Goal: Information Seeking & Learning: Learn about a topic

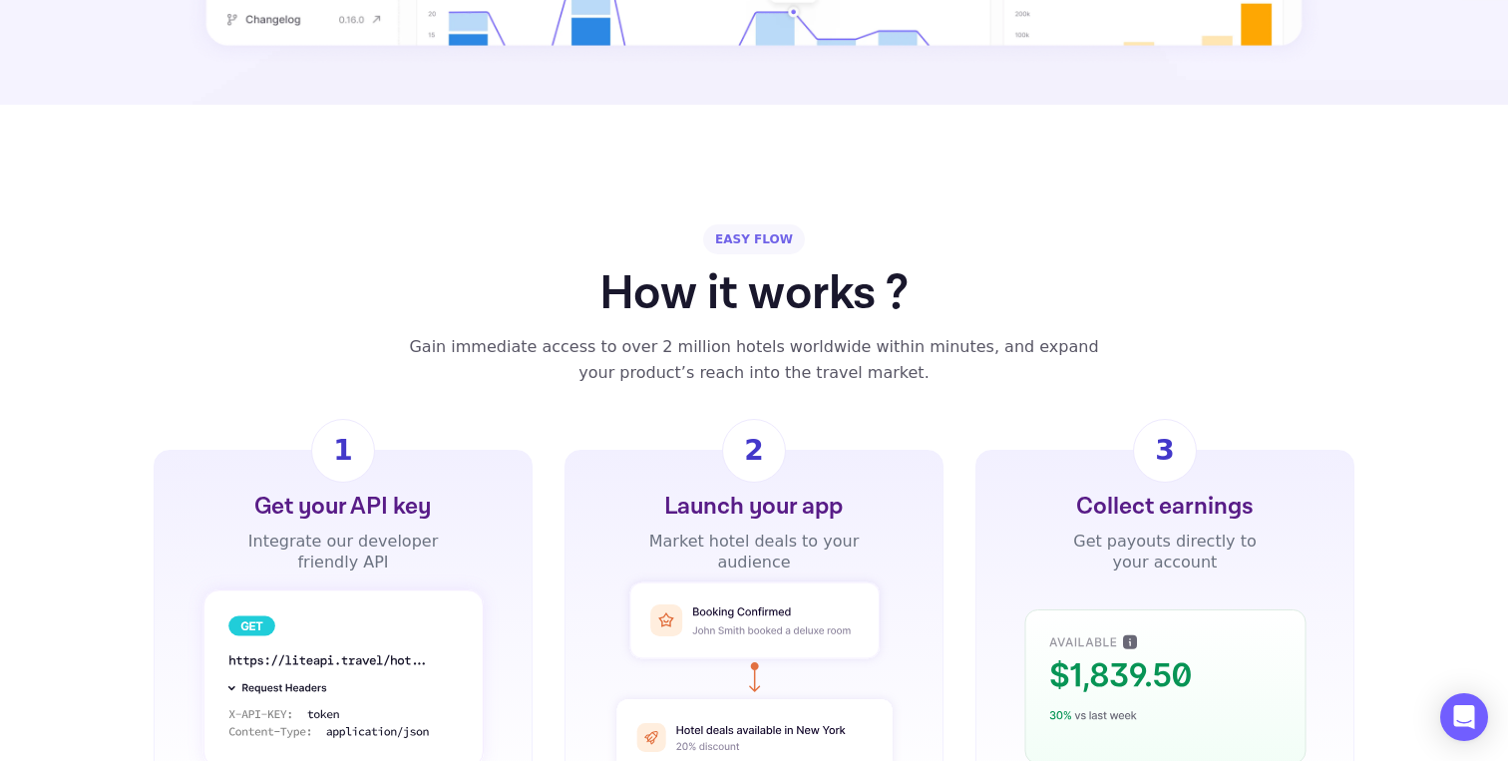
scroll to position [1219, 0]
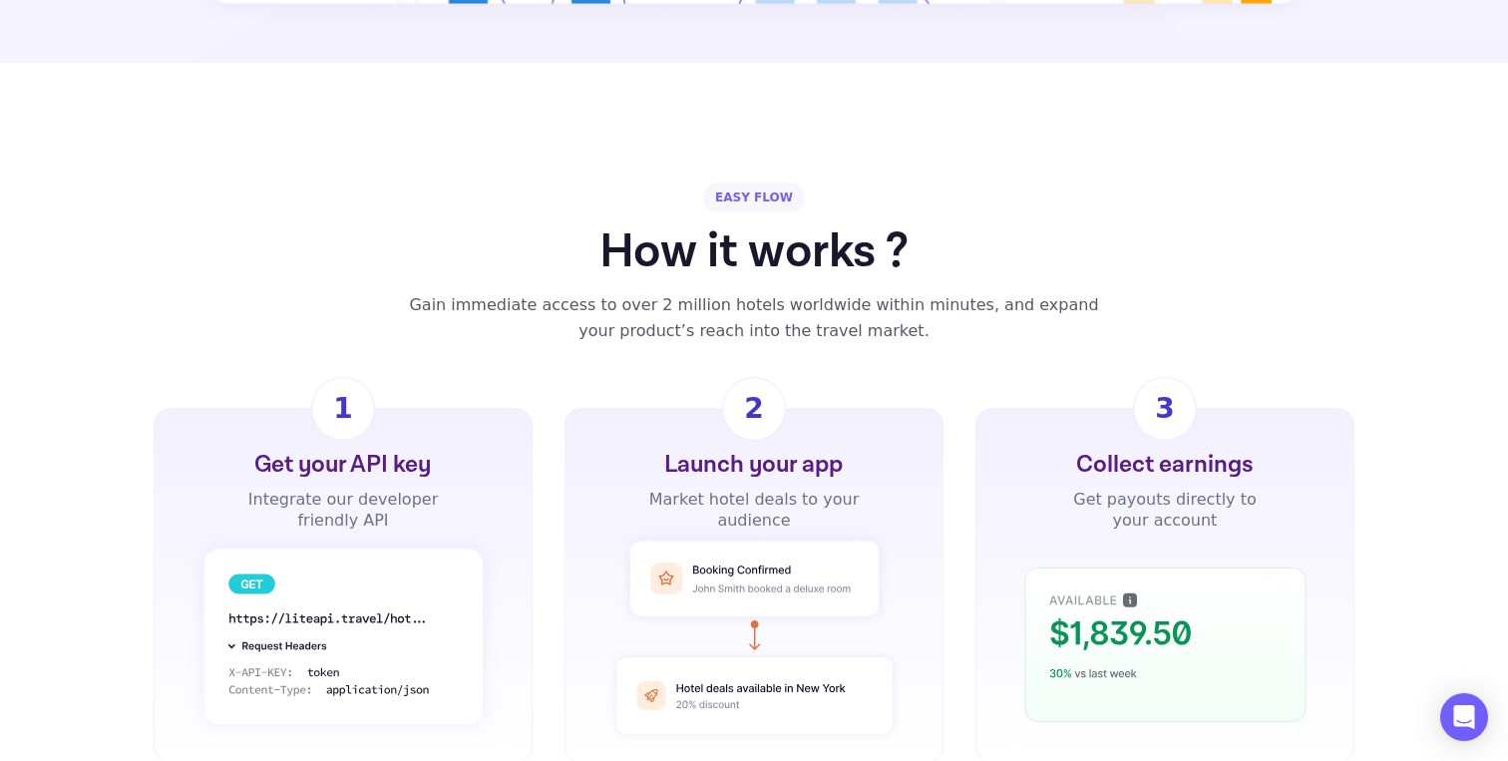
click at [115, 517] on div "Get your API key Integrate our developer friendly API 1 Launch your app Market …" at bounding box center [754, 585] width 1508 height 355
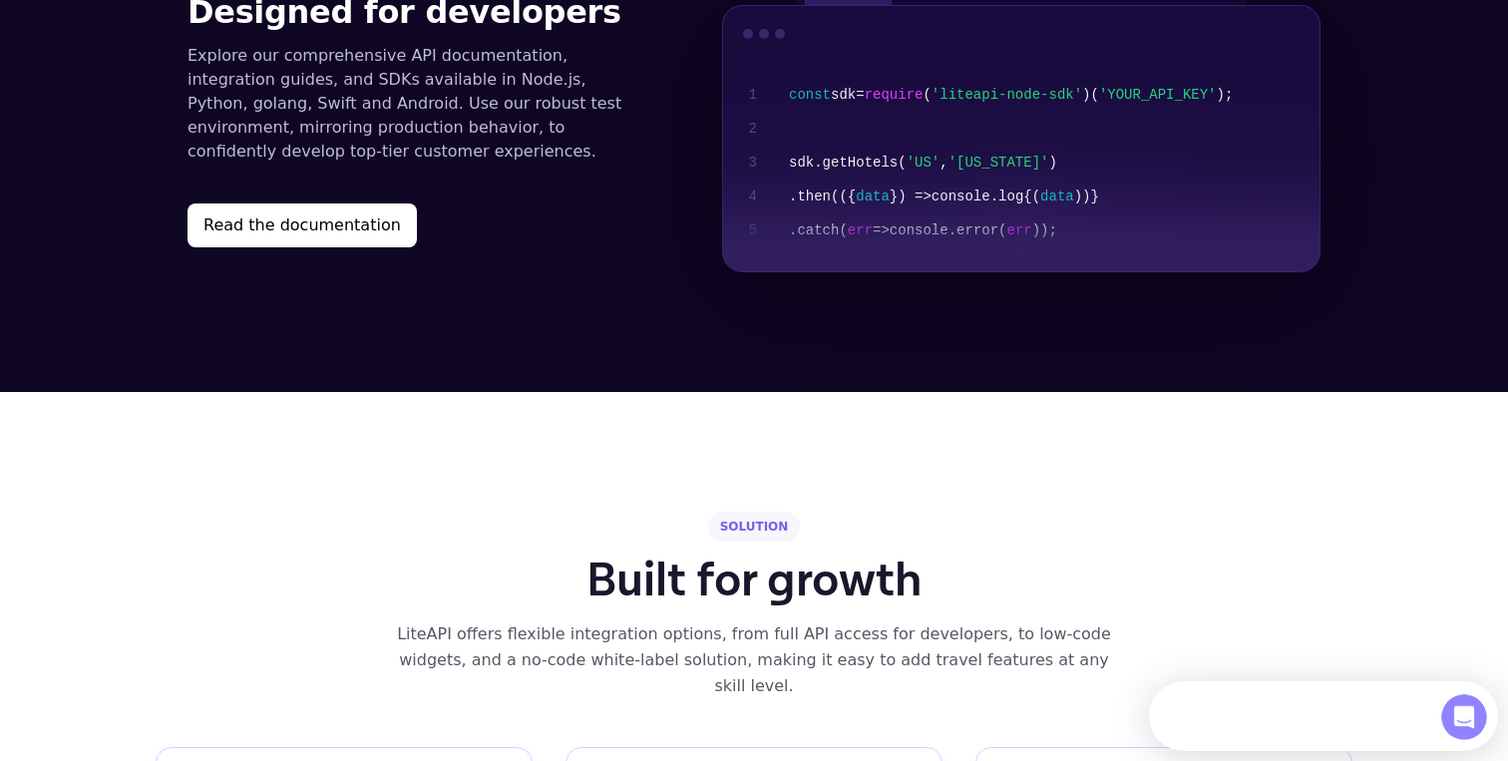
scroll to position [0, 0]
click at [85, 496] on div "Developers Documentation API Reference Status FAQ Contact Log in Get started ME…" at bounding box center [754, 587] width 1508 height 5779
click at [80, 545] on div "Developers Documentation API Reference Status FAQ Contact Log in Get started ME…" at bounding box center [754, 587] width 1508 height 5779
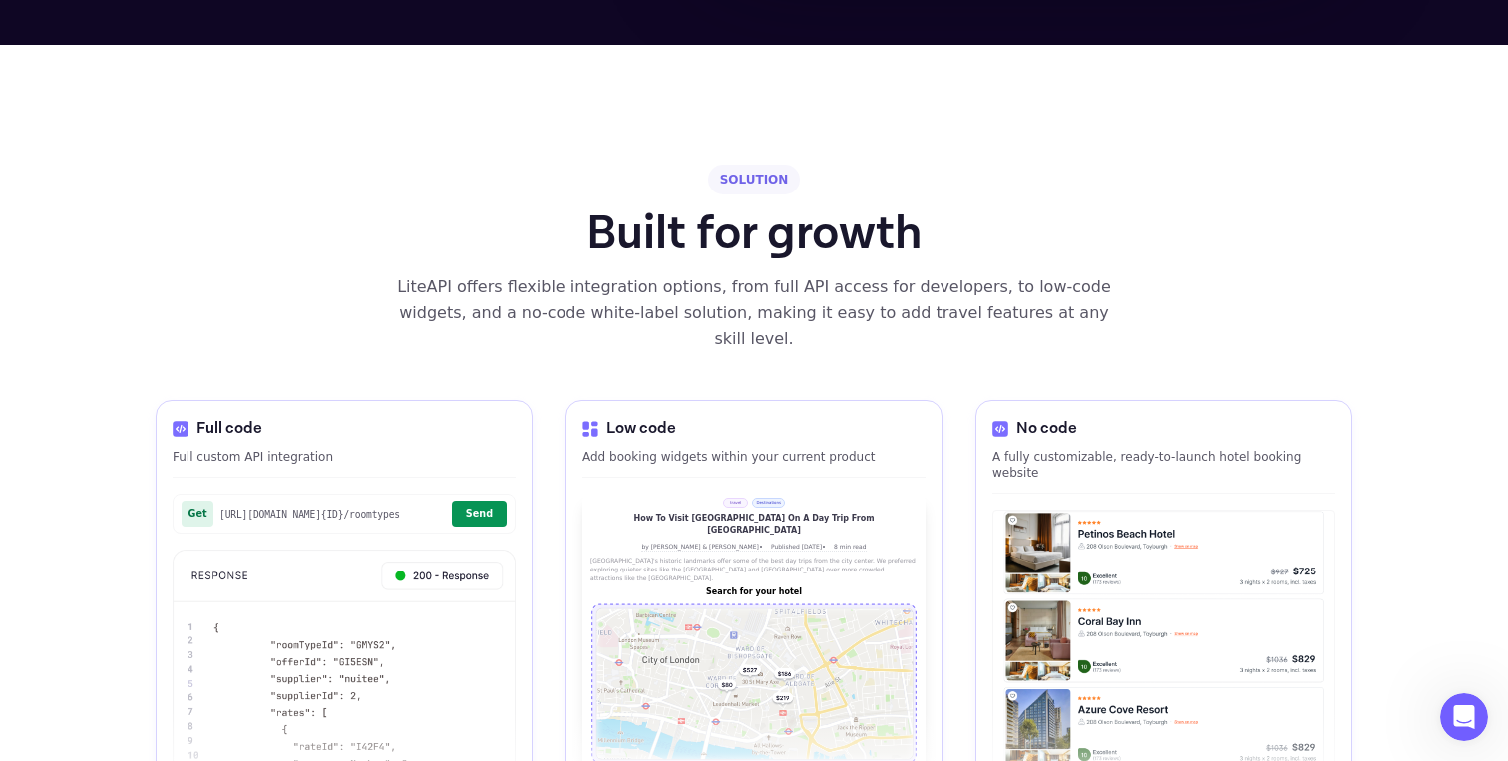
click at [80, 545] on div "Developers Documentation API Reference Status FAQ Contact Log in Get started ME…" at bounding box center [754, 239] width 1508 height 5779
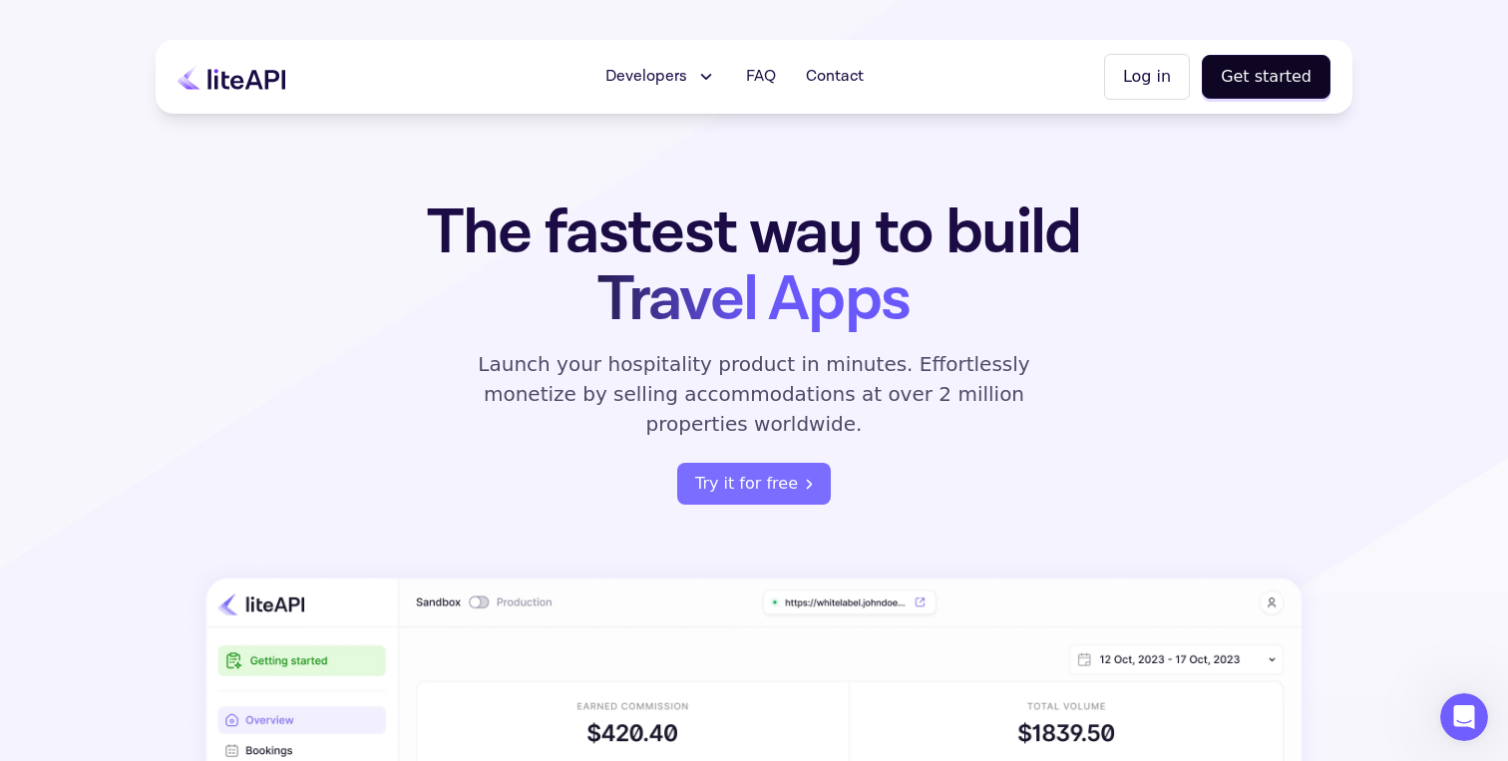
click at [678, 68] on span "Developers" at bounding box center [647, 77] width 82 height 24
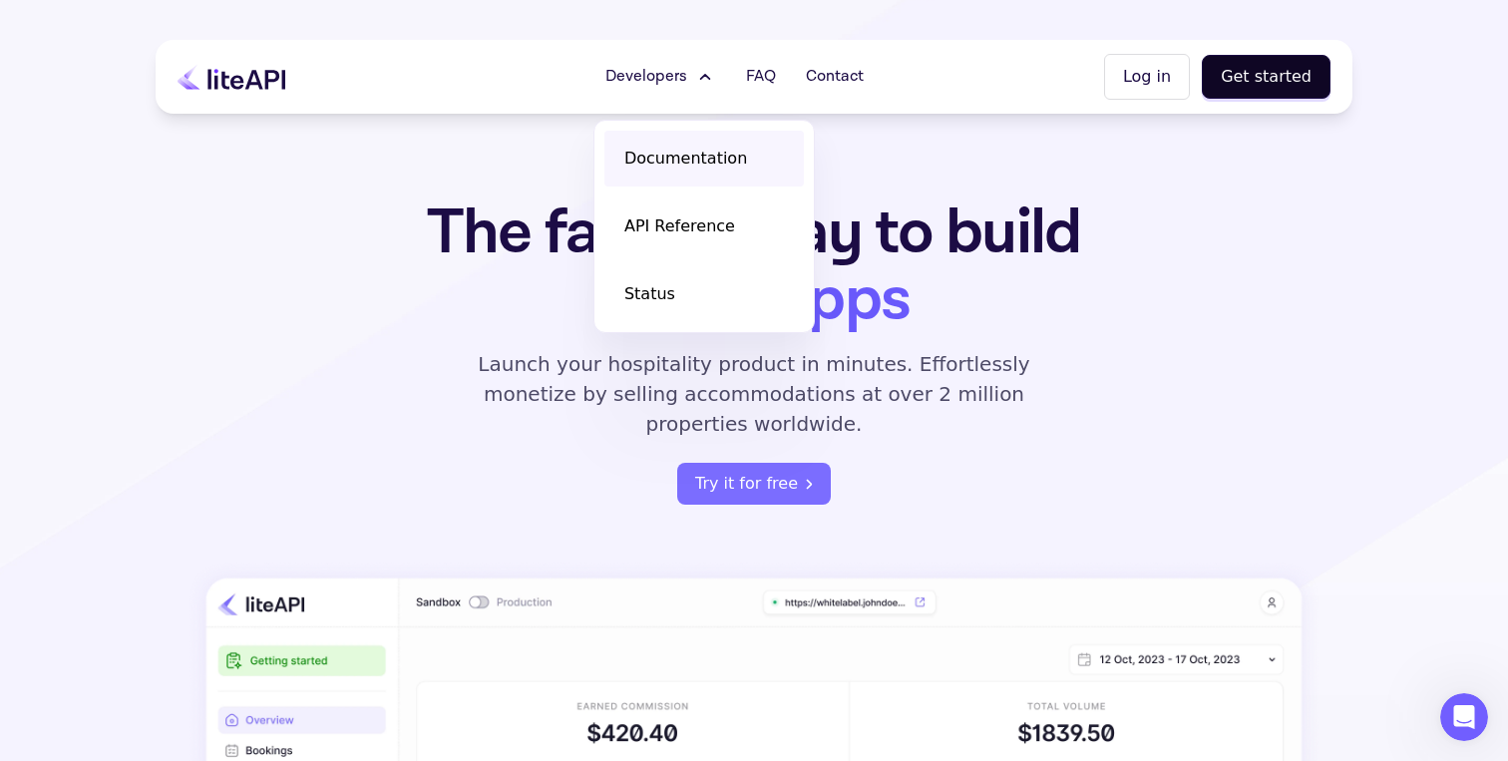
click at [668, 153] on span "Documentation" at bounding box center [685, 159] width 123 height 24
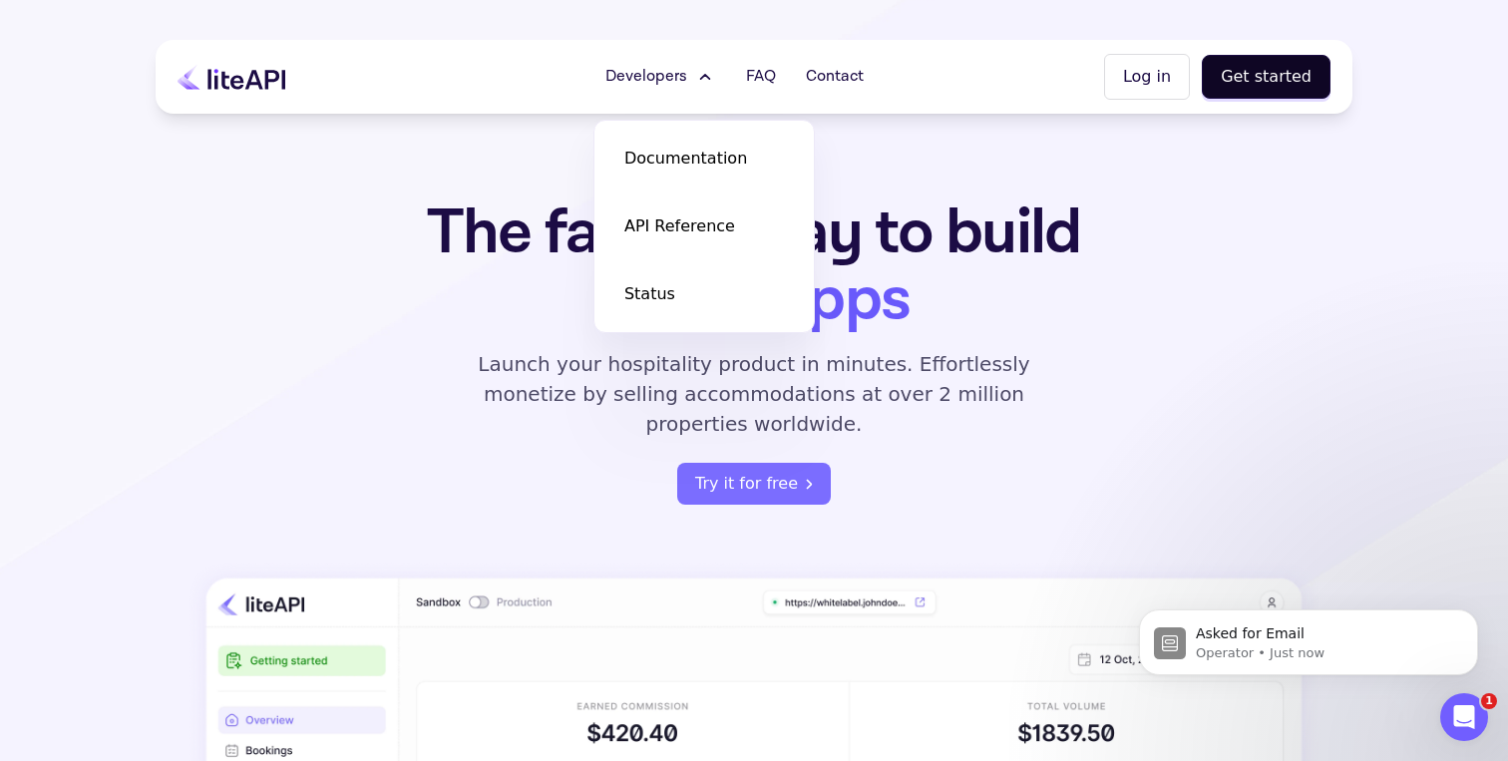
click at [1062, 390] on div "The fastest way to build Travel Apps Launch your hospitality product in minutes…" at bounding box center [754, 352] width 780 height 305
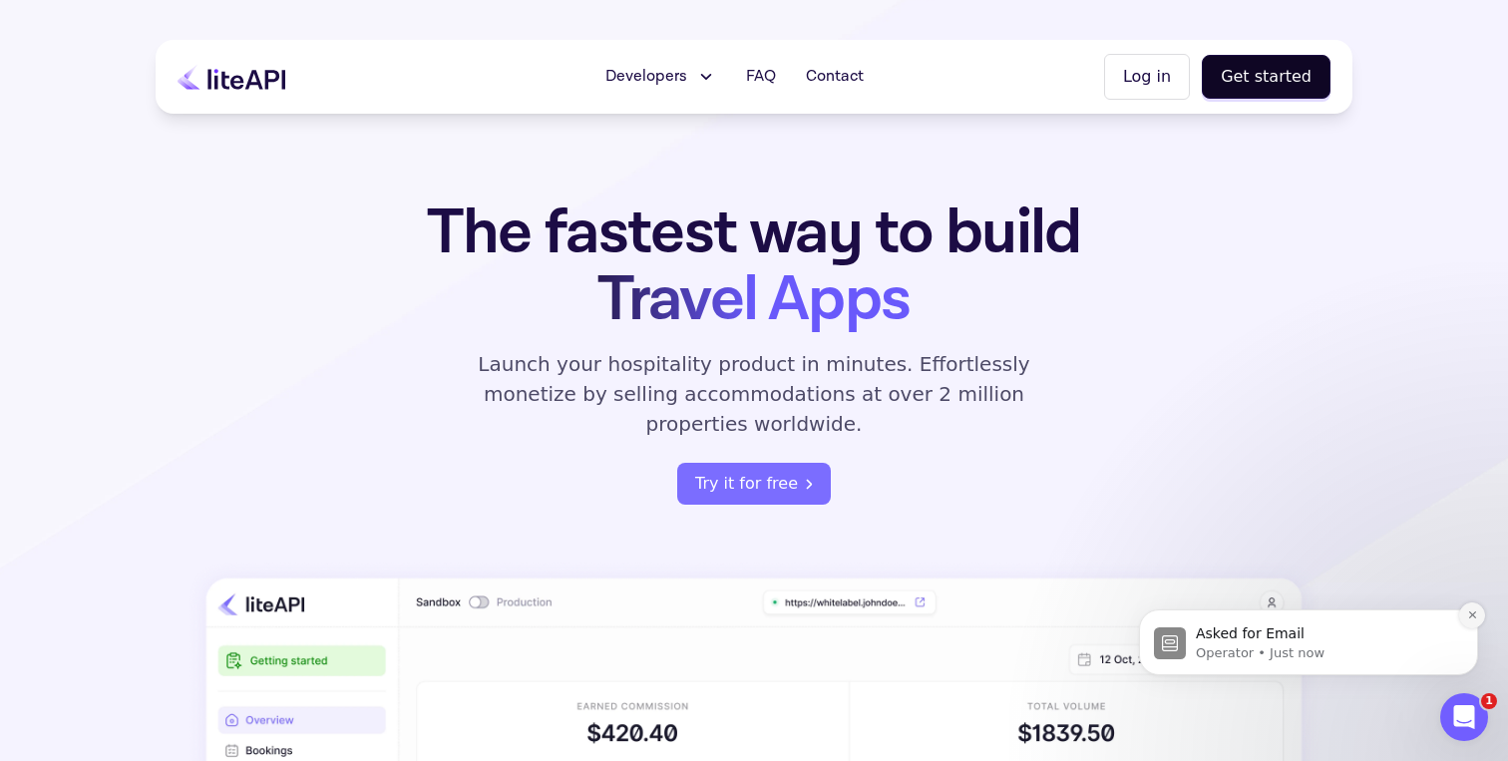
click at [1463, 617] on button "Dismiss notification" at bounding box center [1472, 616] width 26 height 26
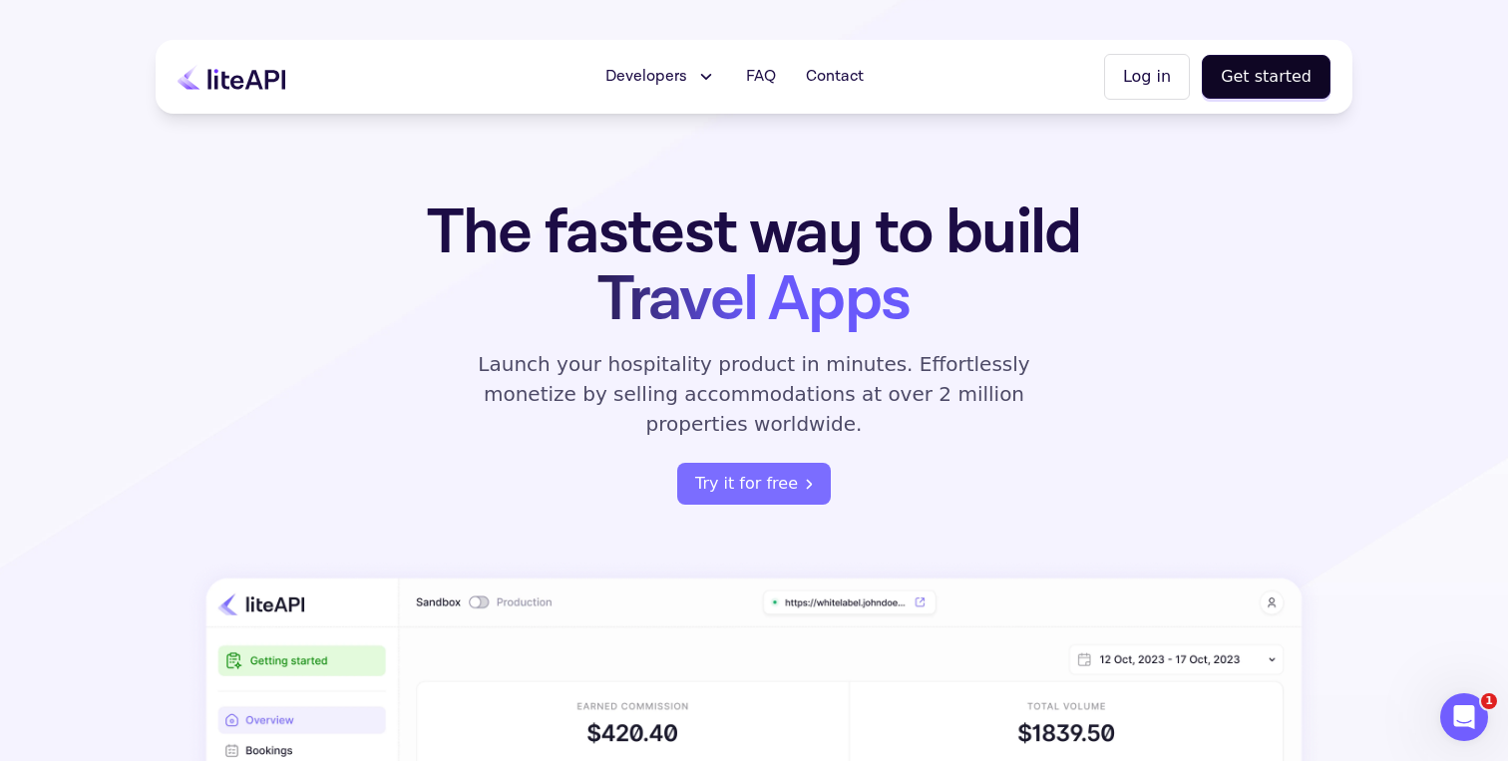
scroll to position [21, 0]
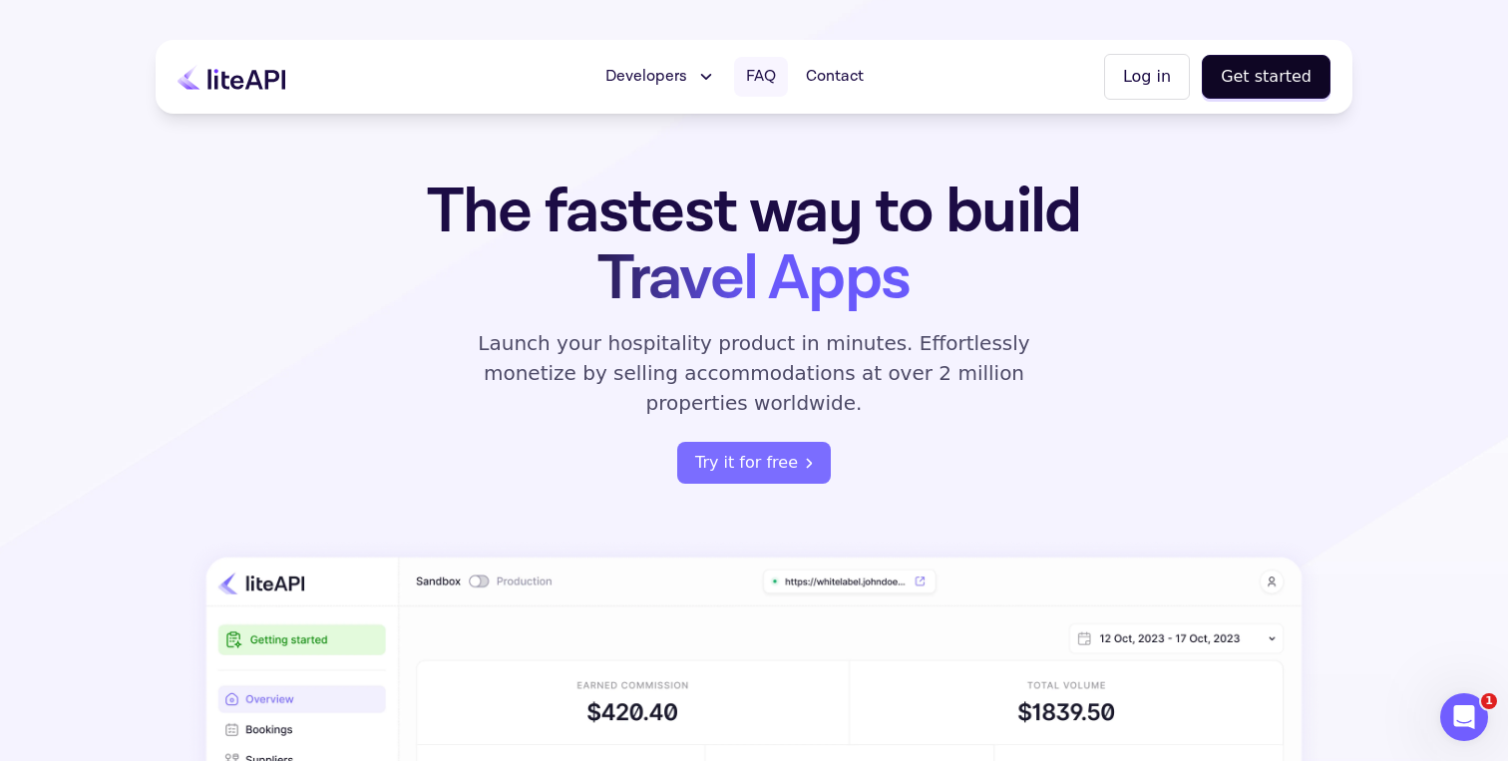
click at [762, 77] on span "FAQ" at bounding box center [761, 77] width 30 height 24
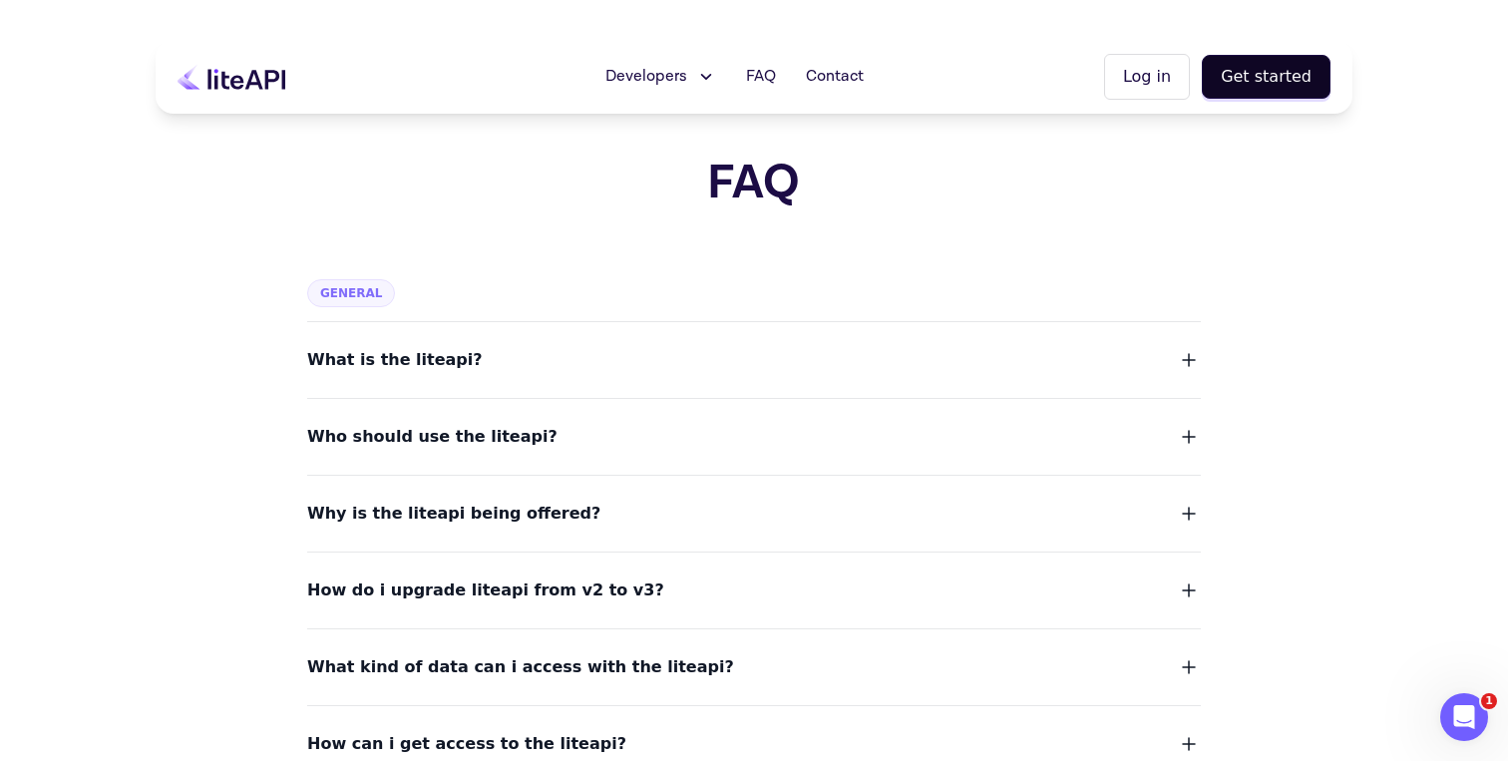
click at [244, 73] on icon at bounding box center [232, 77] width 108 height 26
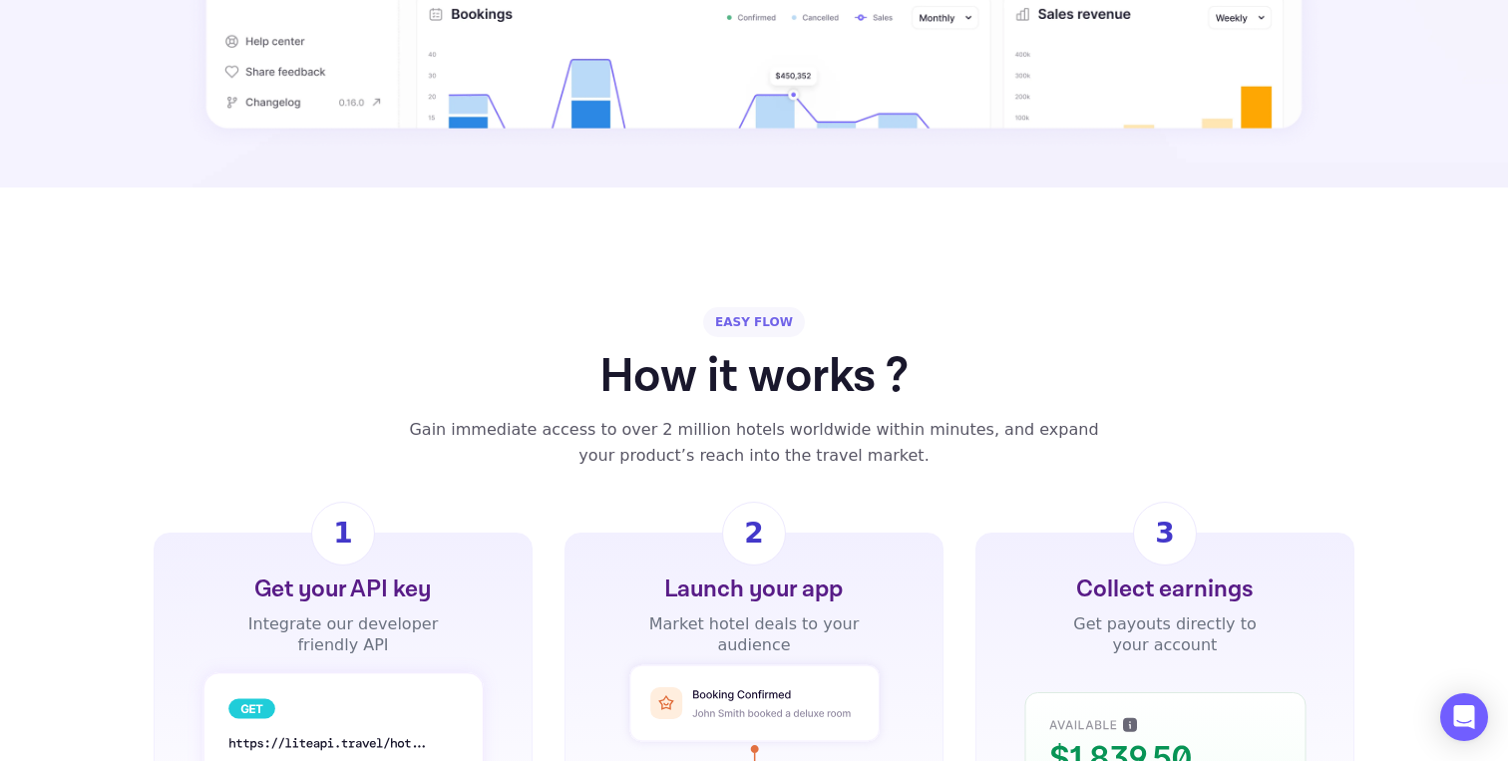
scroll to position [1343, 0]
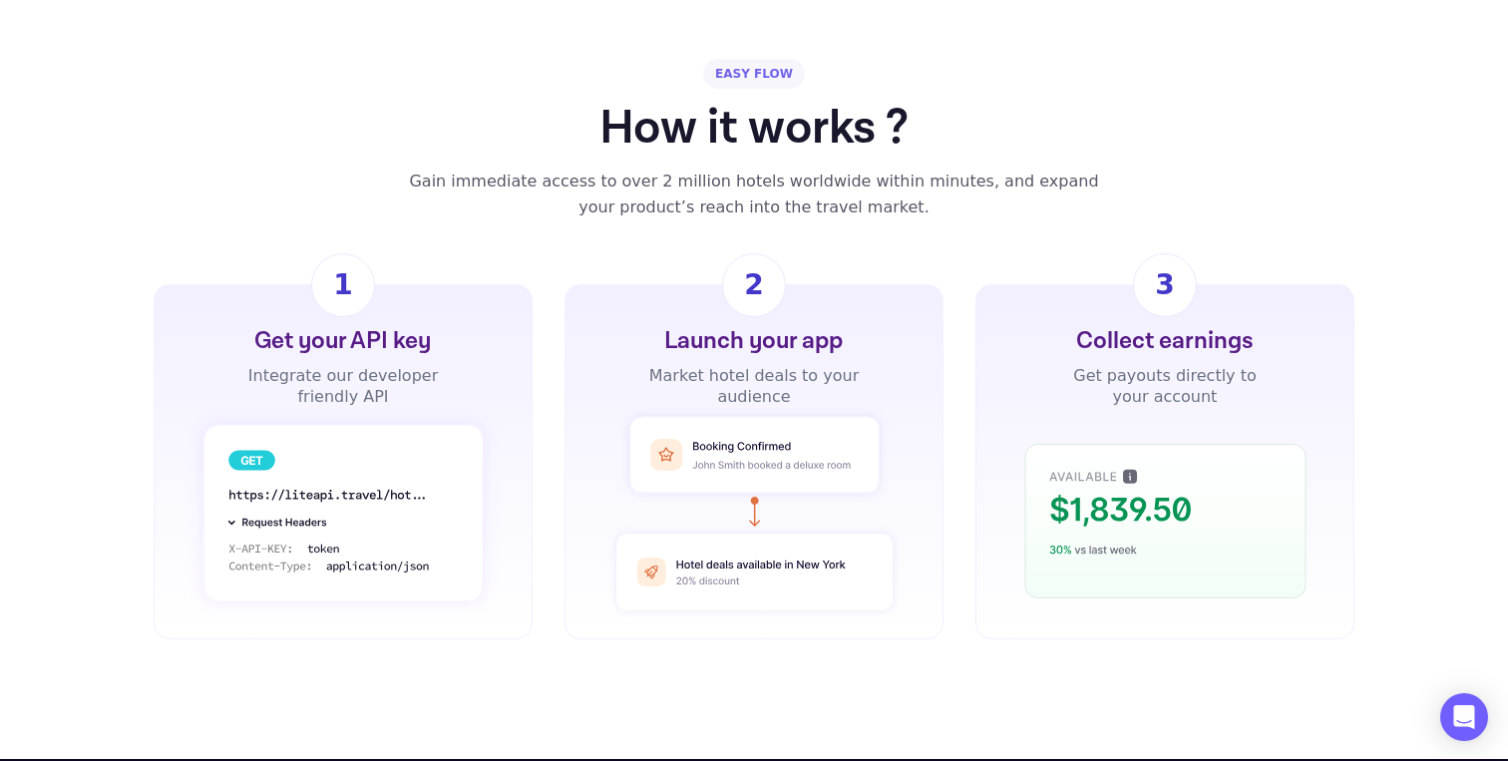
click at [742, 490] on icon at bounding box center [755, 513] width 296 height 213
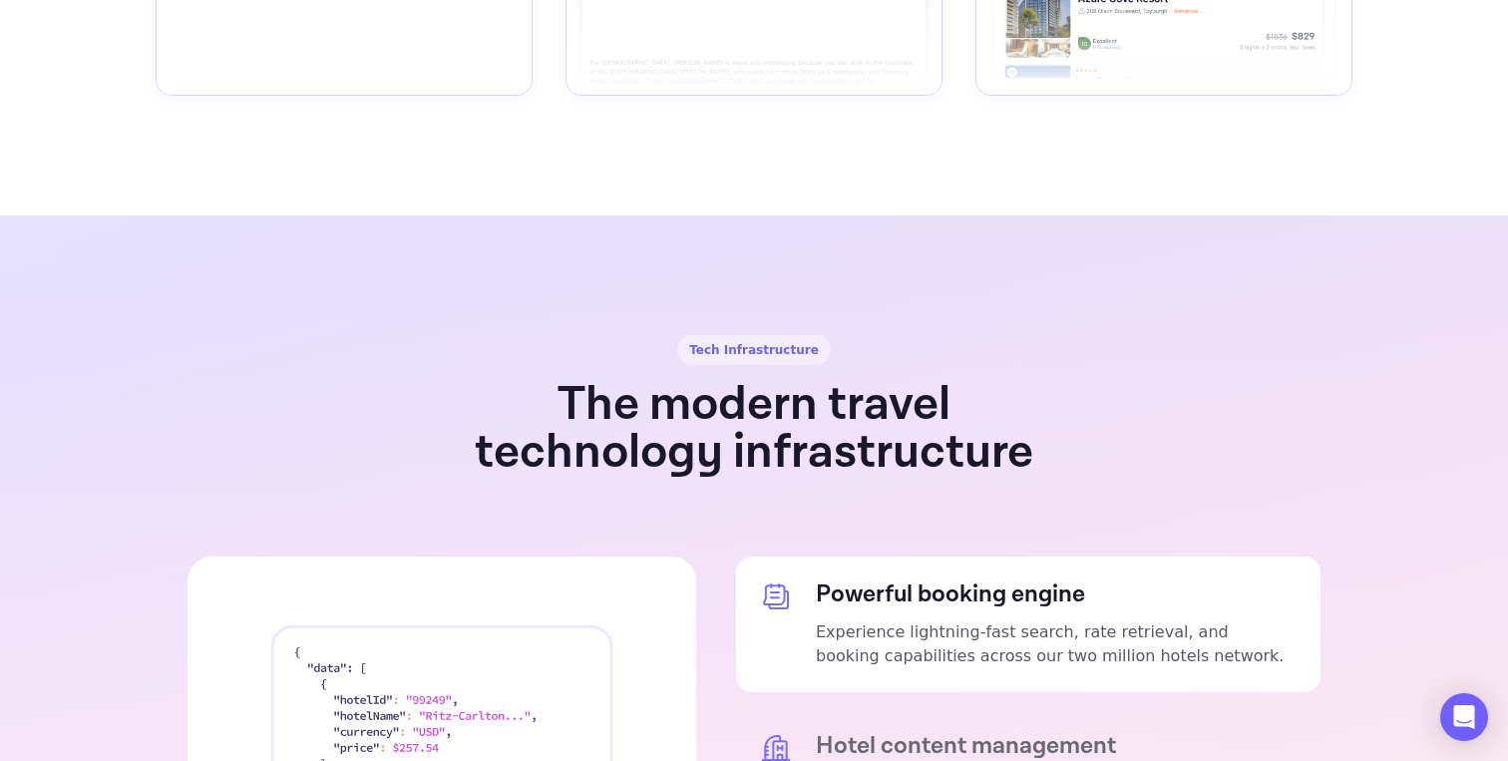
scroll to position [3718, 0]
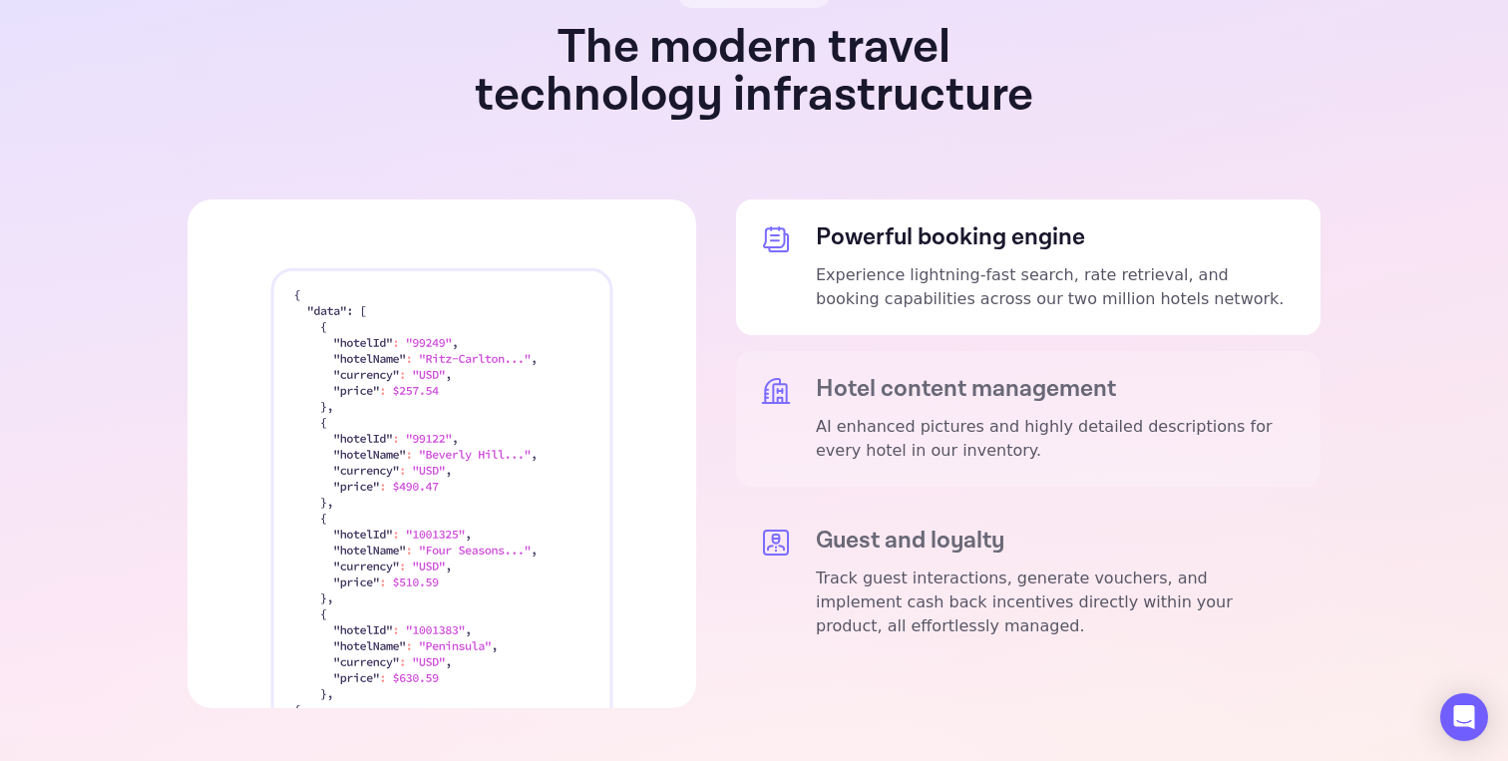
click at [853, 420] on div "Hotel content management AI enhanced pictures and highly detailed descriptions …" at bounding box center [1028, 419] width 585 height 136
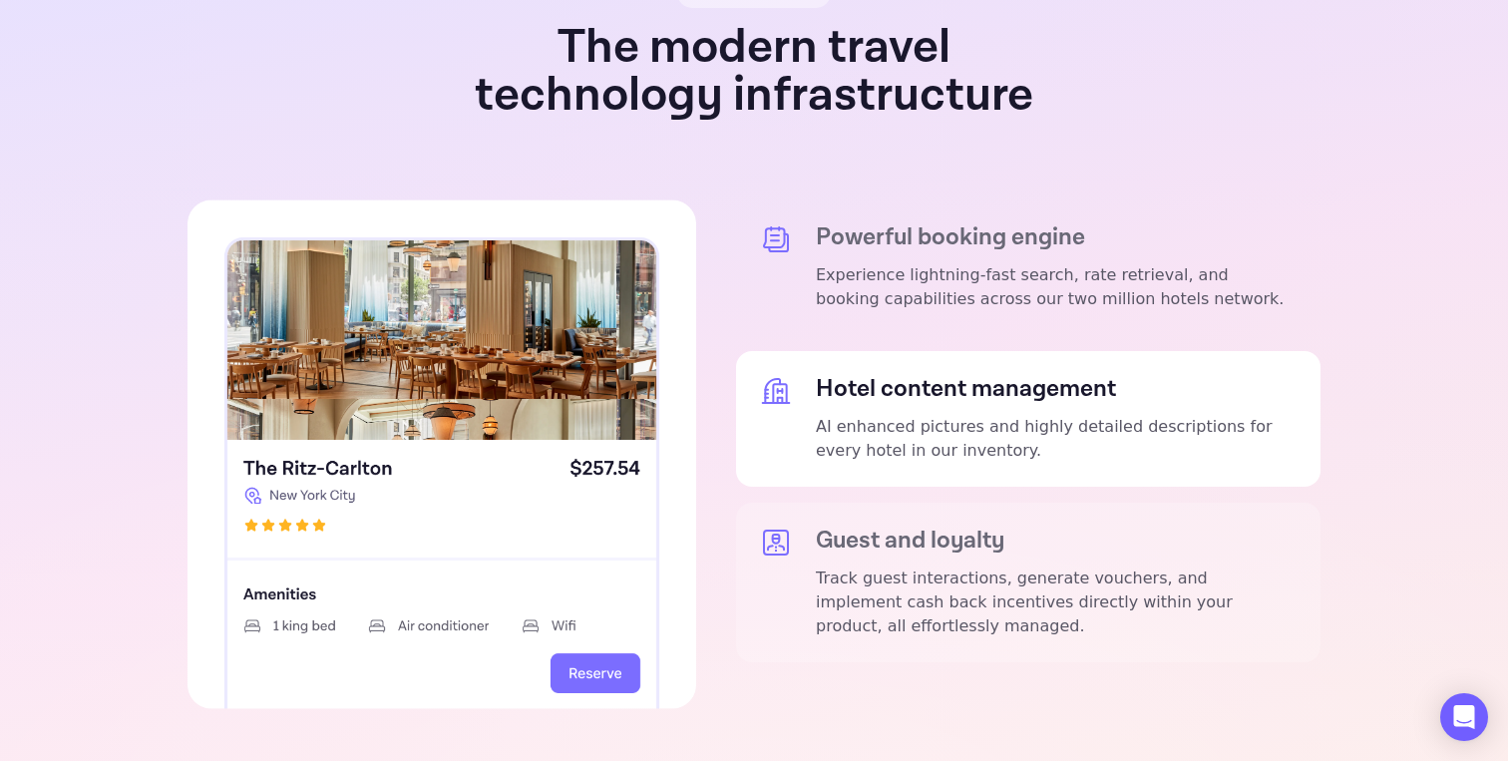
click at [859, 567] on p "Track guest interactions, generate vouchers, and implement cash back incentives…" at bounding box center [1056, 603] width 481 height 72
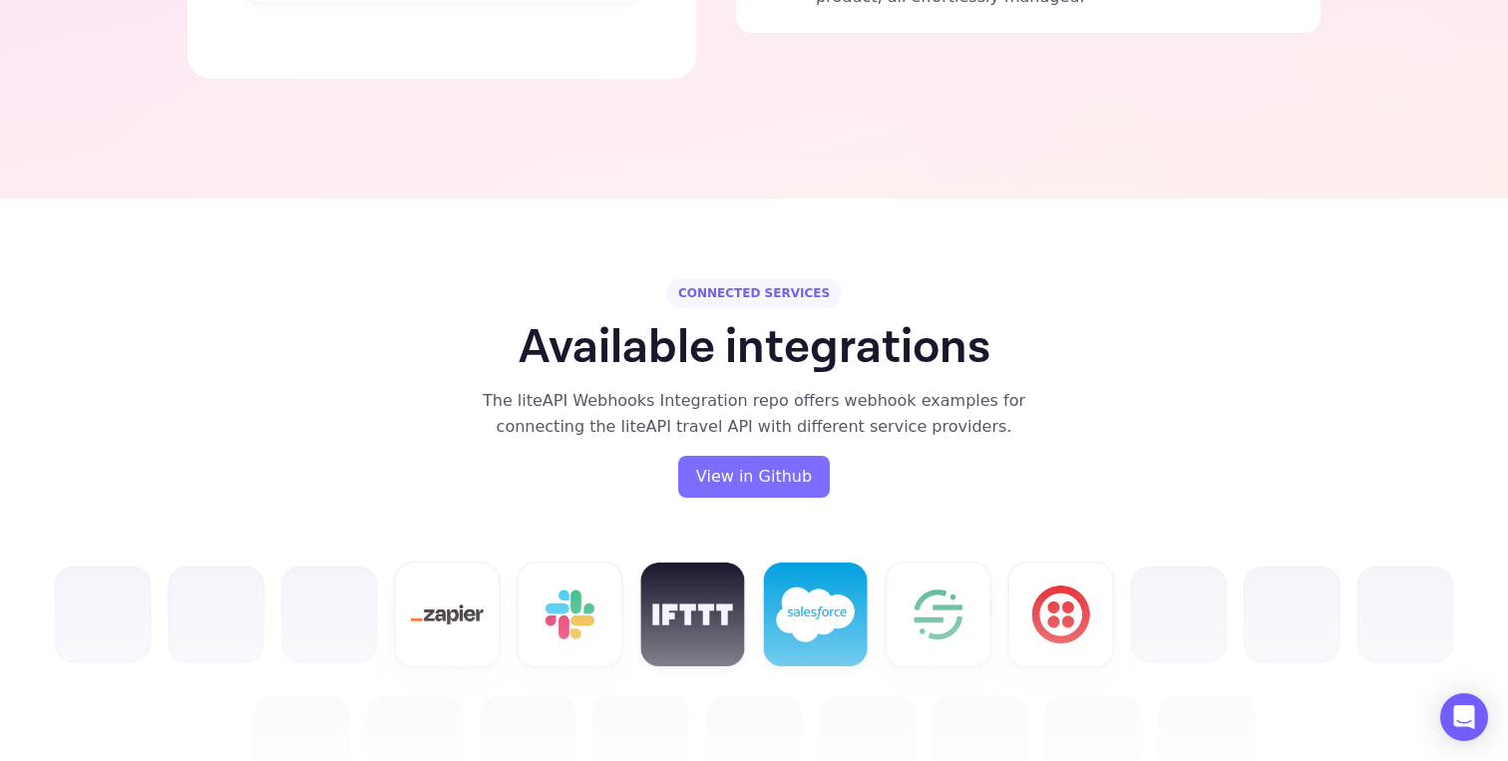
scroll to position [4483, 0]
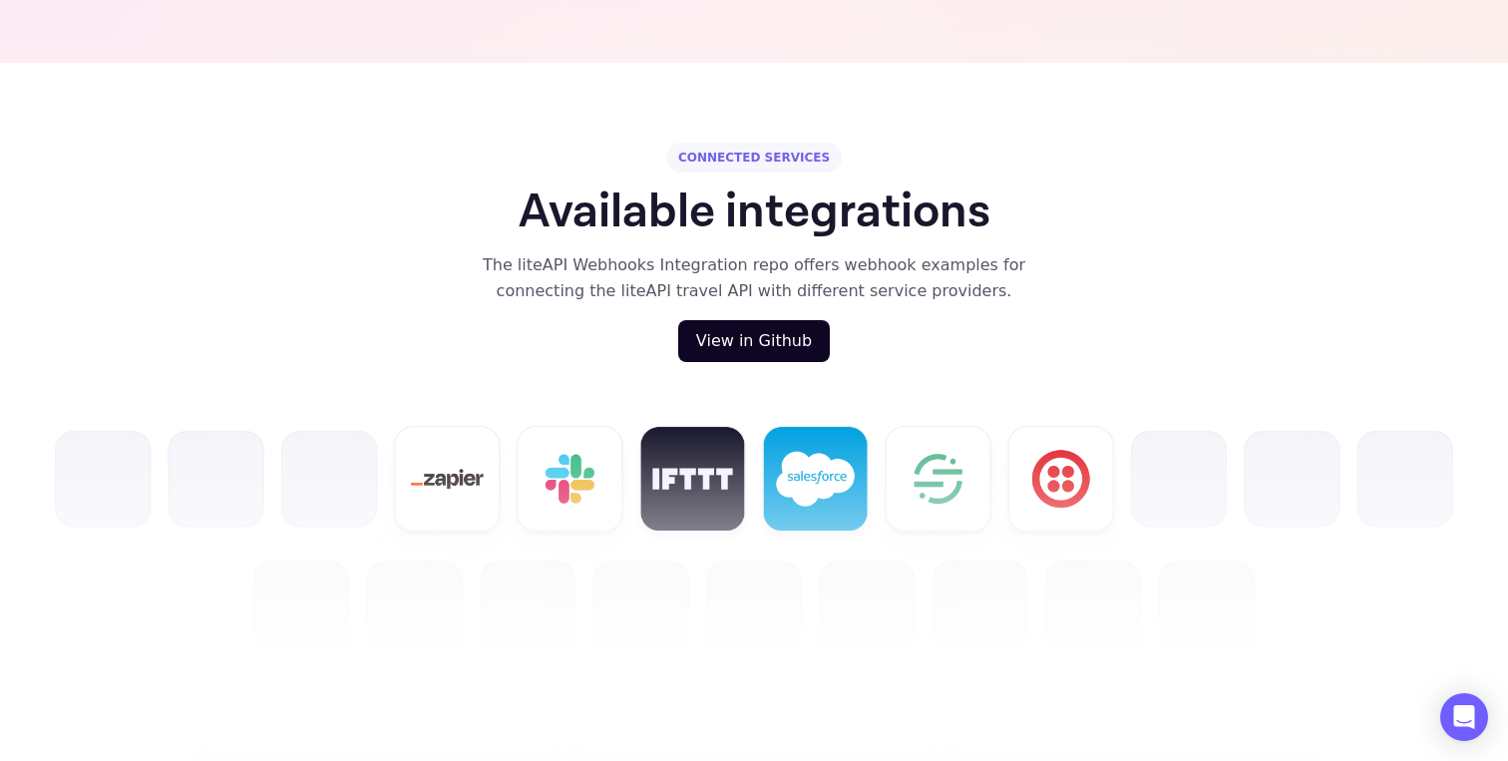
click at [759, 320] on button "View in Github" at bounding box center [754, 341] width 152 height 42
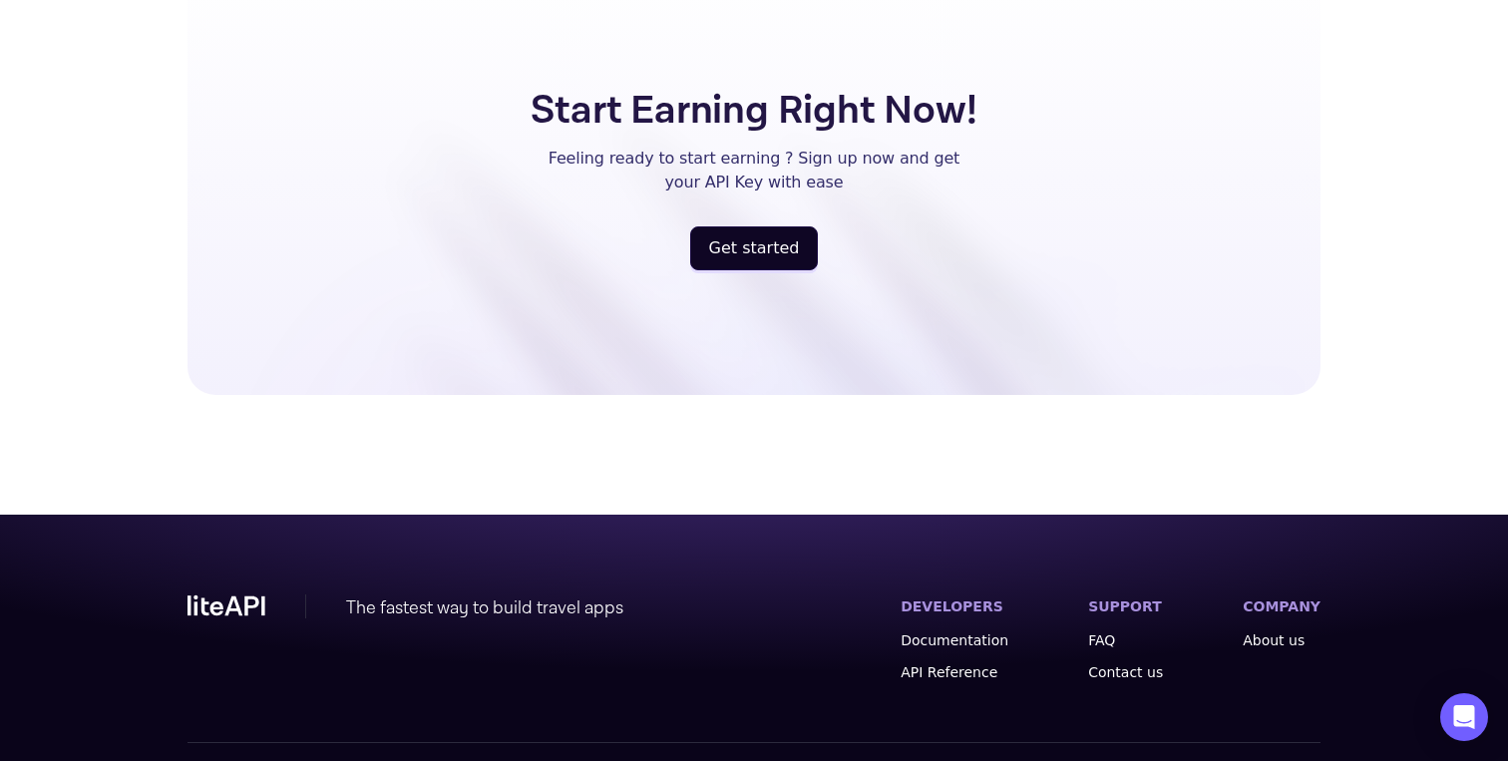
scroll to position [5274, 0]
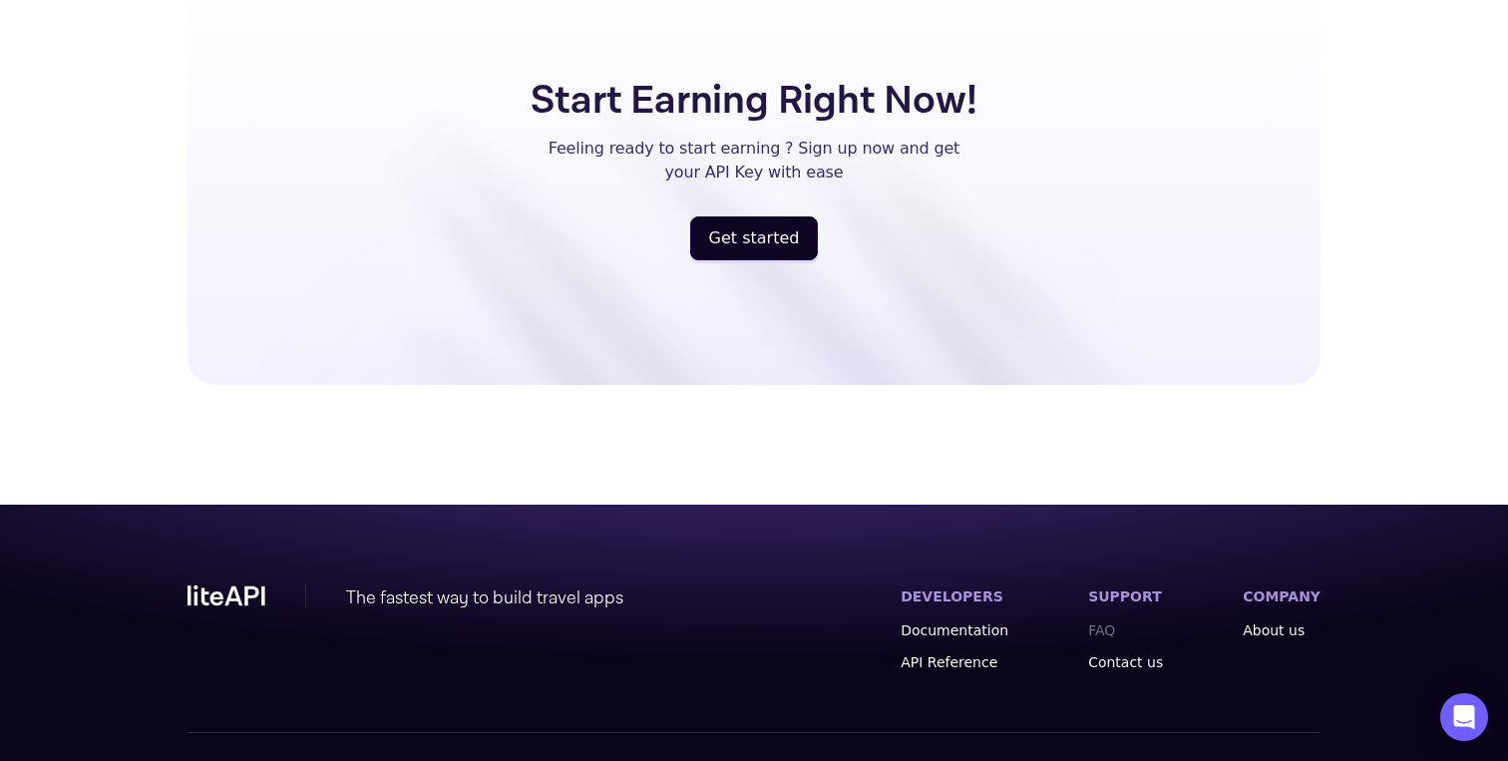
click at [1114, 621] on link "FAQ" at bounding box center [1125, 631] width 75 height 20
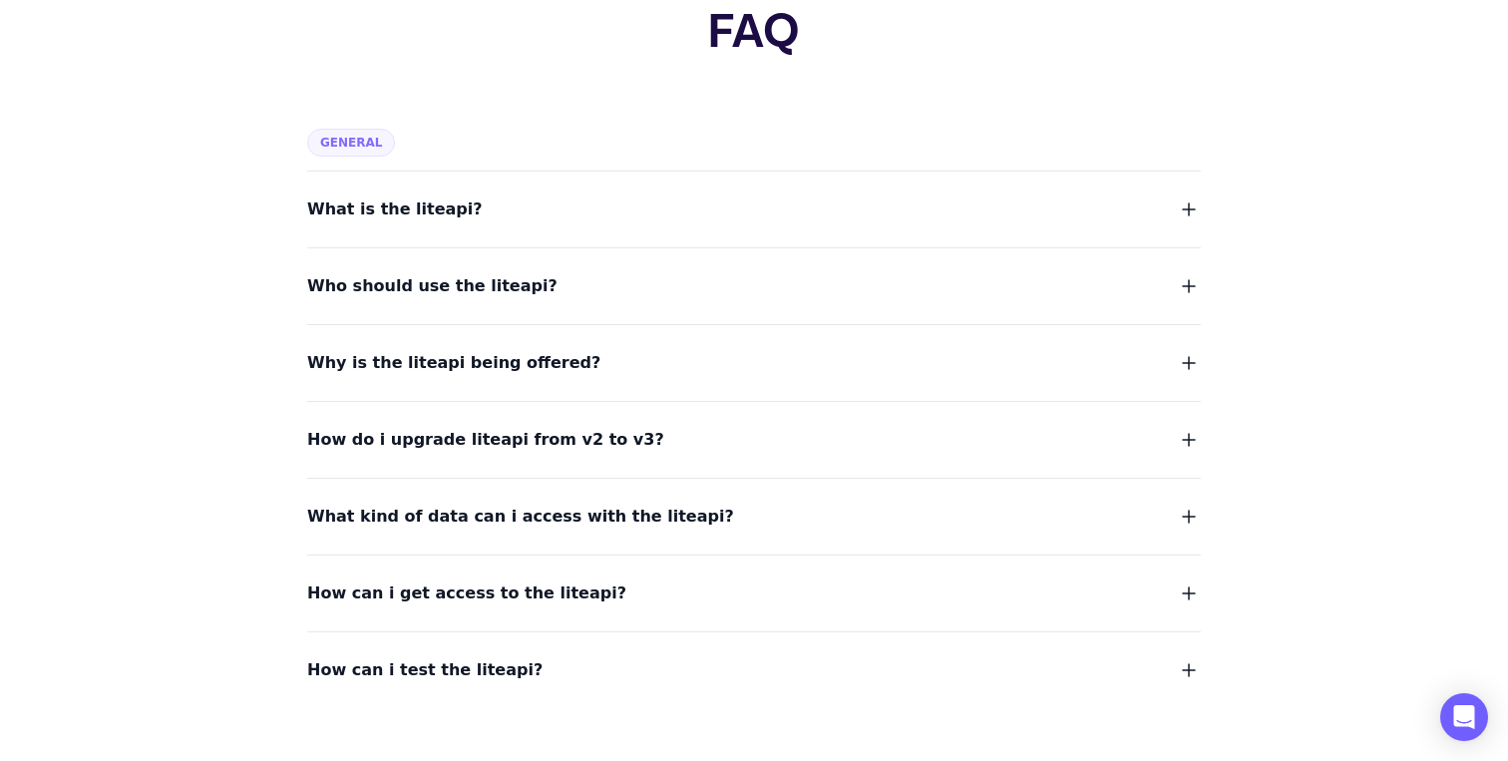
scroll to position [160, 0]
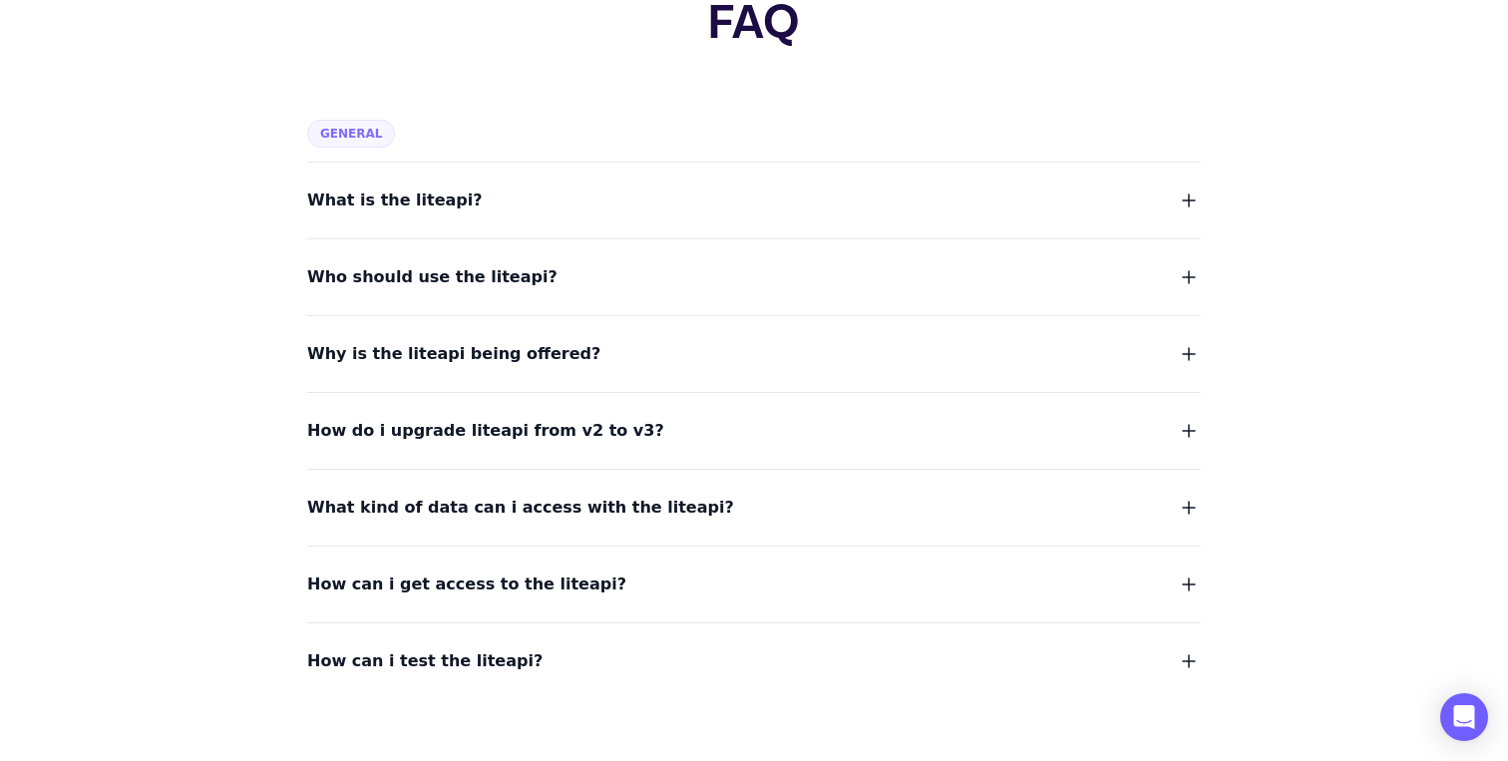
click at [525, 182] on div "What is the liteapi?" at bounding box center [754, 189] width 894 height 52
click at [427, 187] on span "What is the liteapi?" at bounding box center [395, 201] width 176 height 28
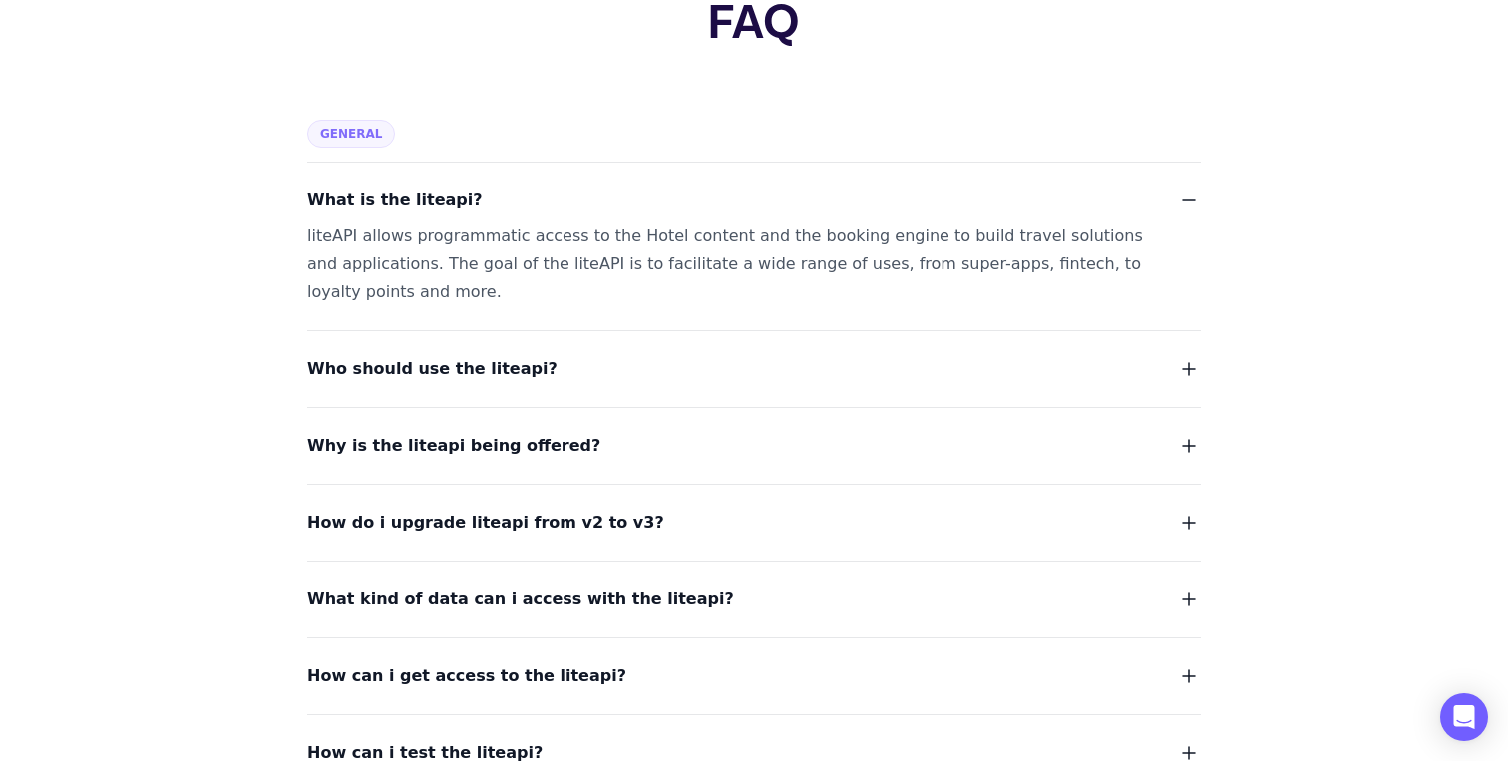
click at [405, 363] on span "Who should use the liteapi?" at bounding box center [432, 369] width 250 height 28
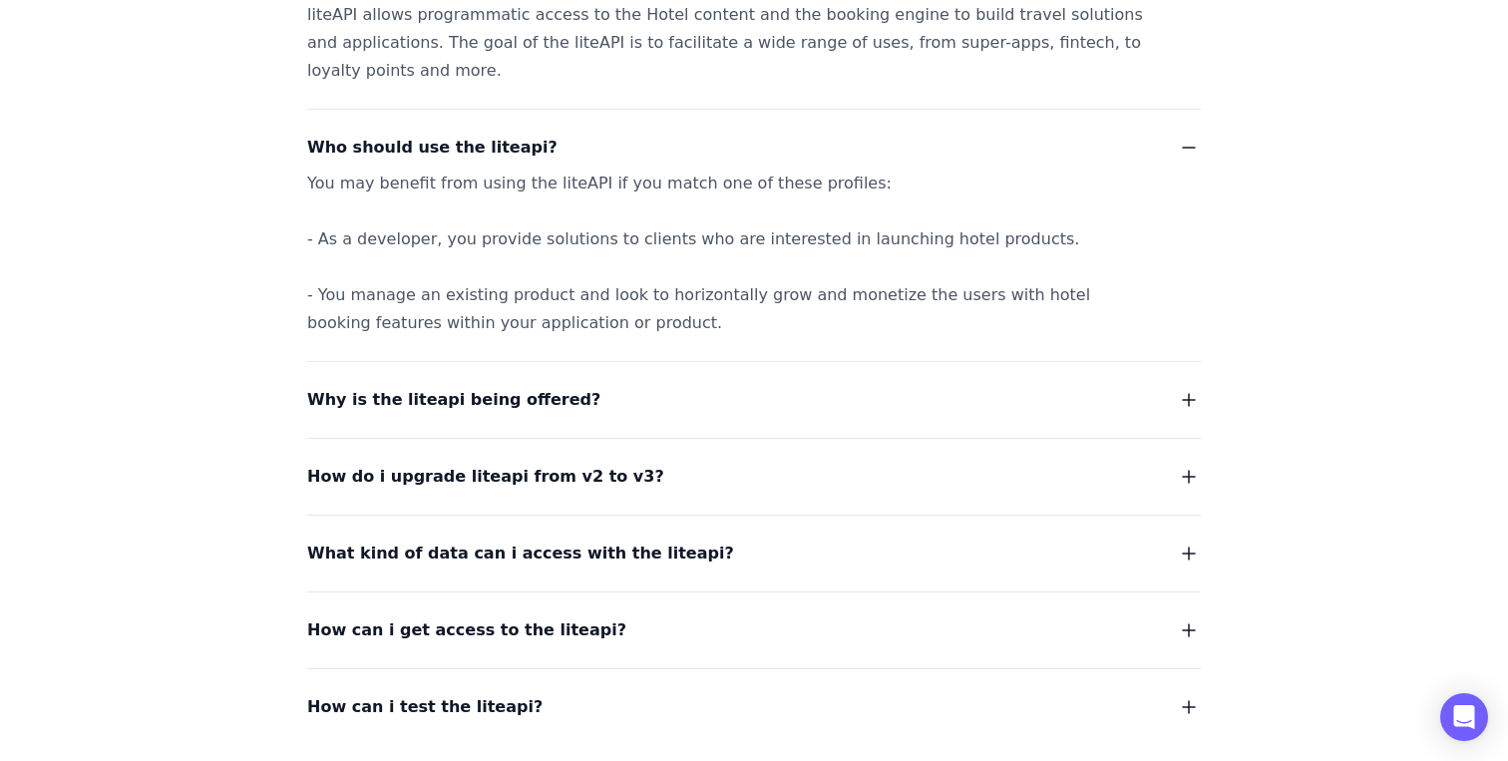
scroll to position [383, 0]
click at [359, 393] on span "Why is the liteapi being offered?" at bounding box center [453, 398] width 293 height 28
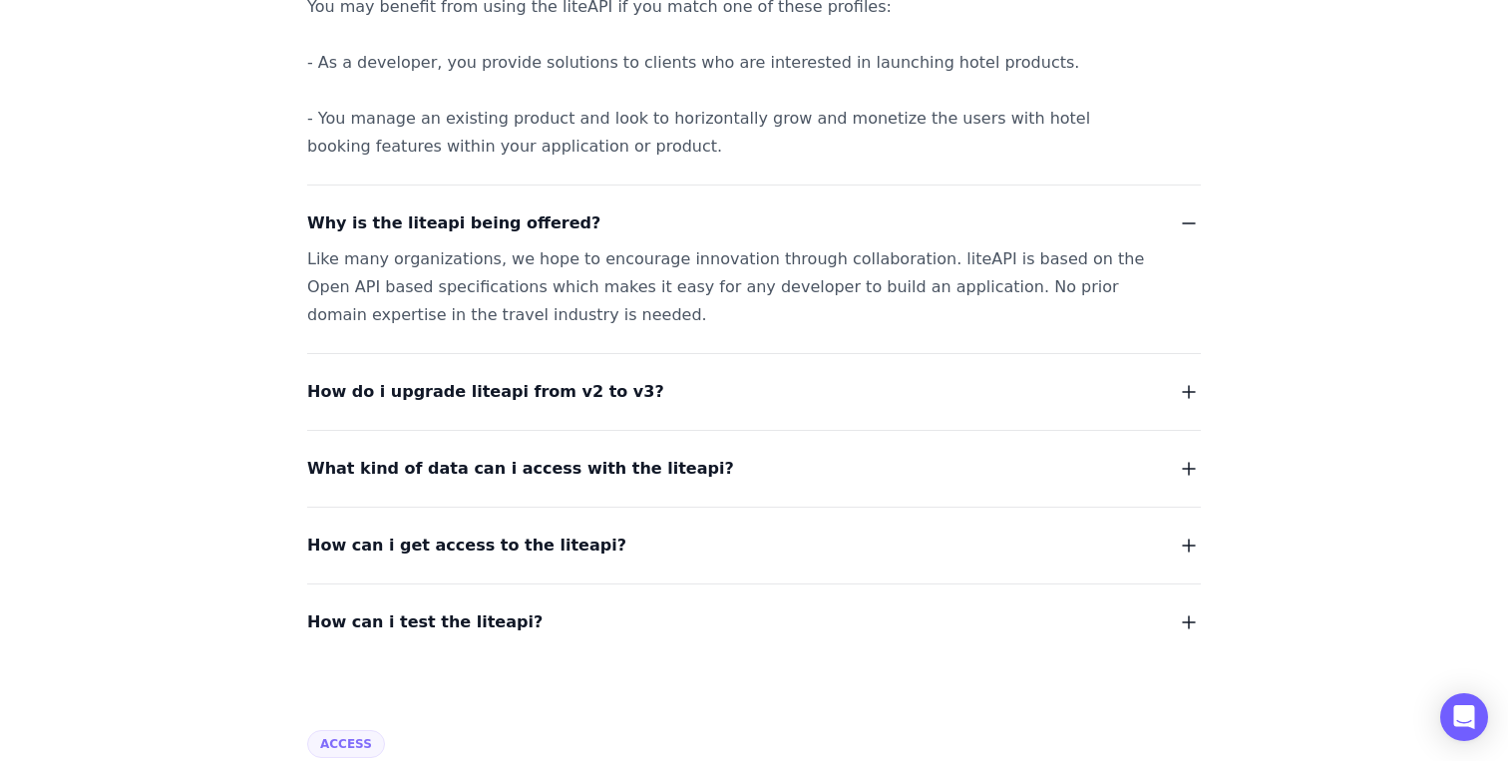
scroll to position [577, 0]
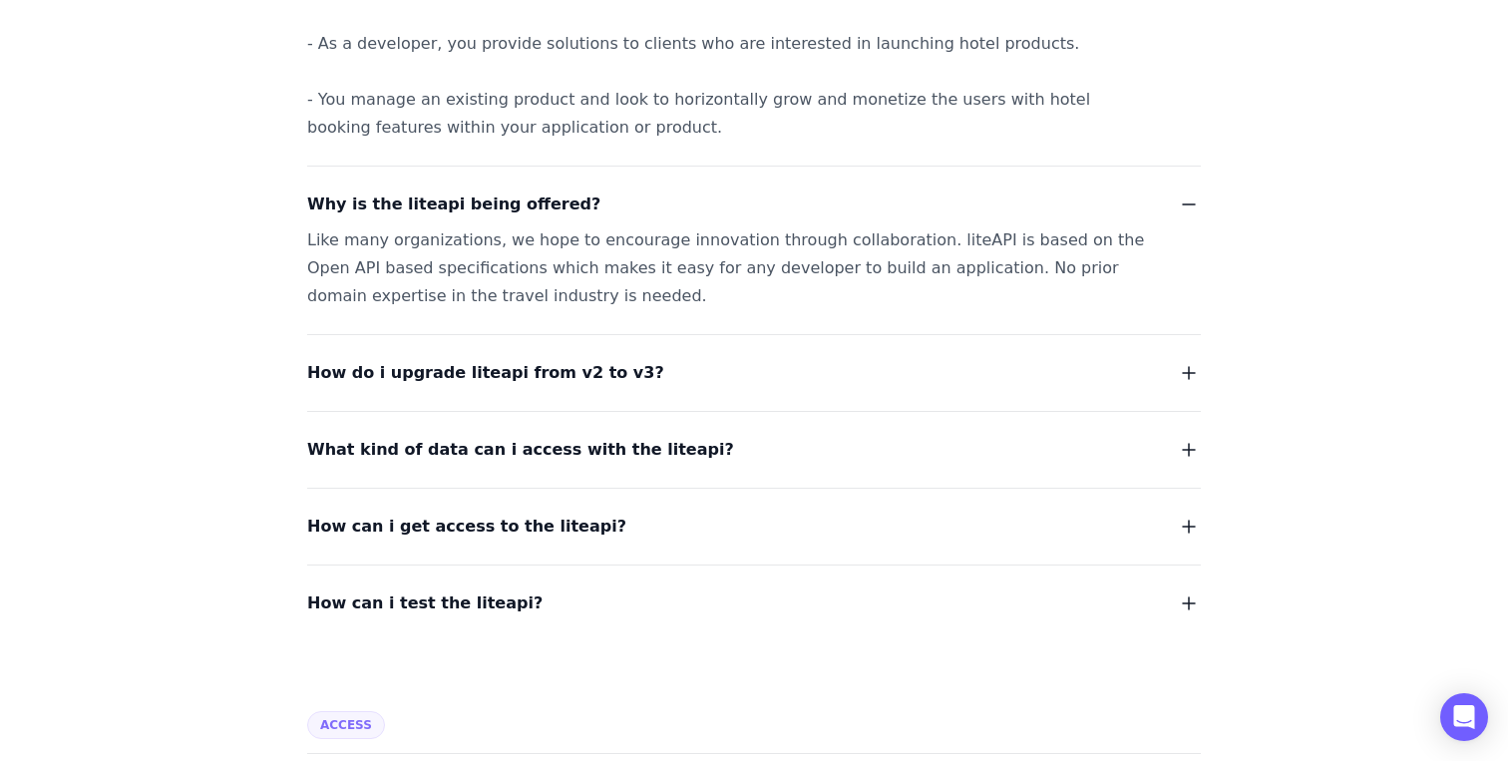
click at [415, 382] on span "How do i upgrade liteapi from v2 to v3?" at bounding box center [485, 373] width 357 height 28
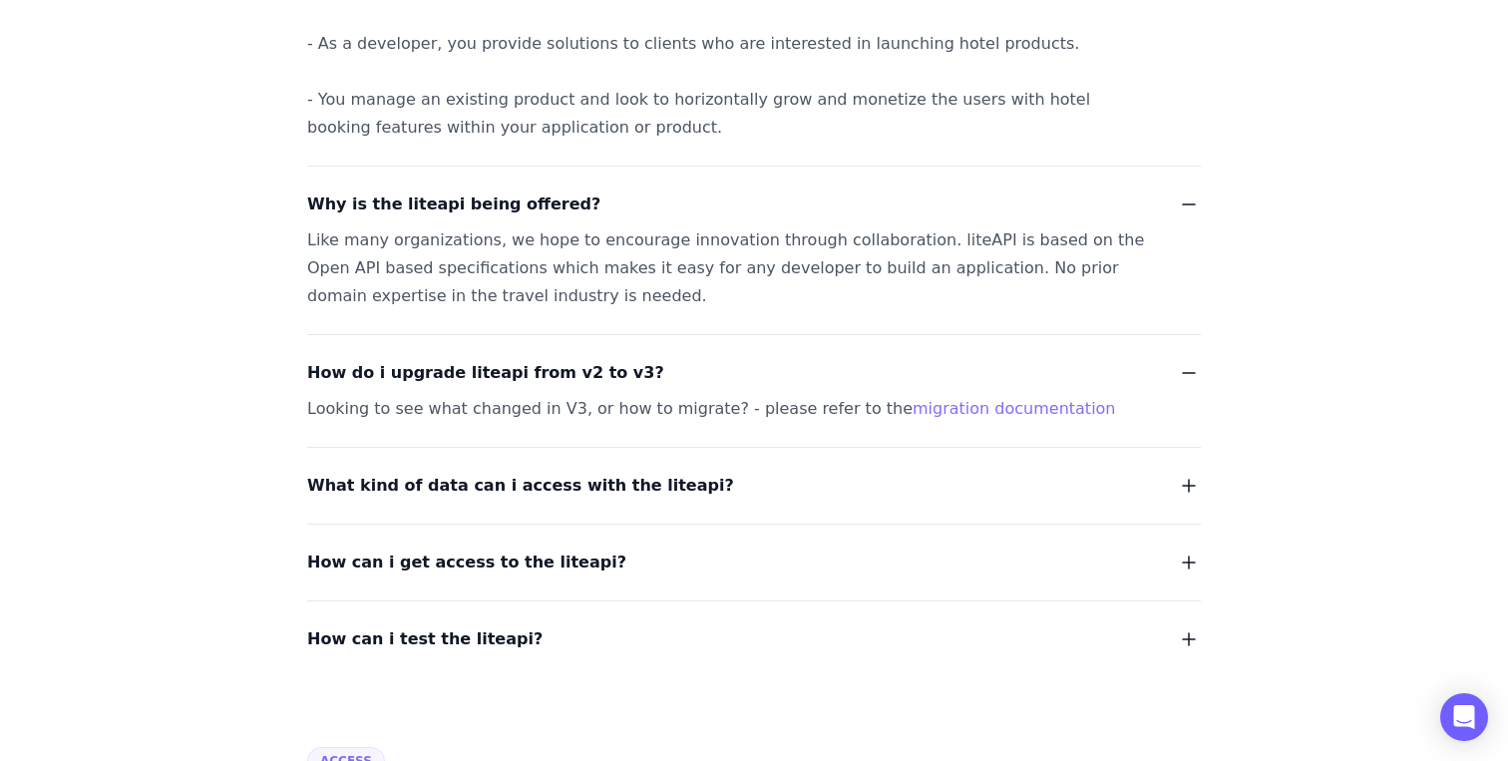
click at [405, 493] on span "What kind of data can i access with the liteapi?" at bounding box center [520, 486] width 427 height 28
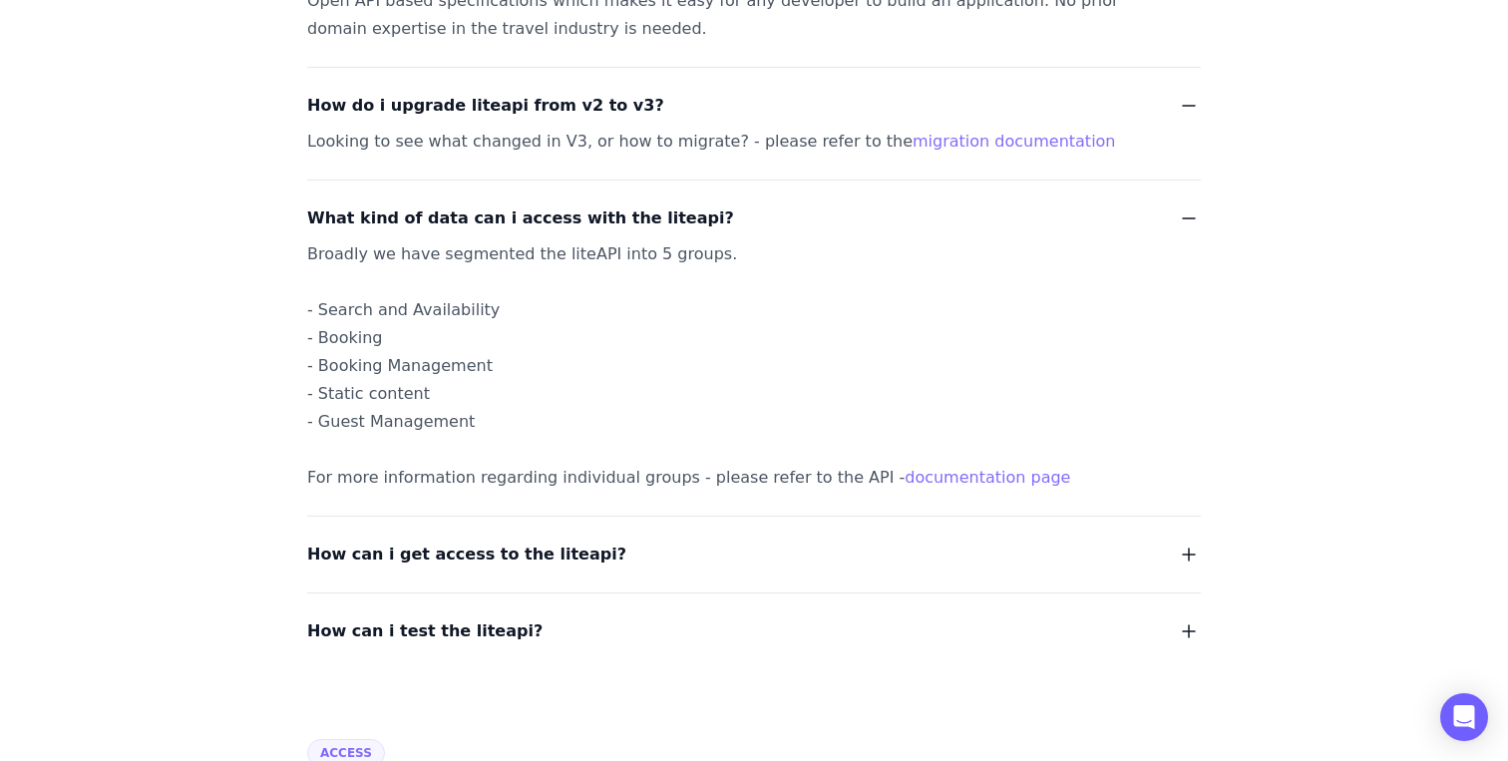
scroll to position [851, 0]
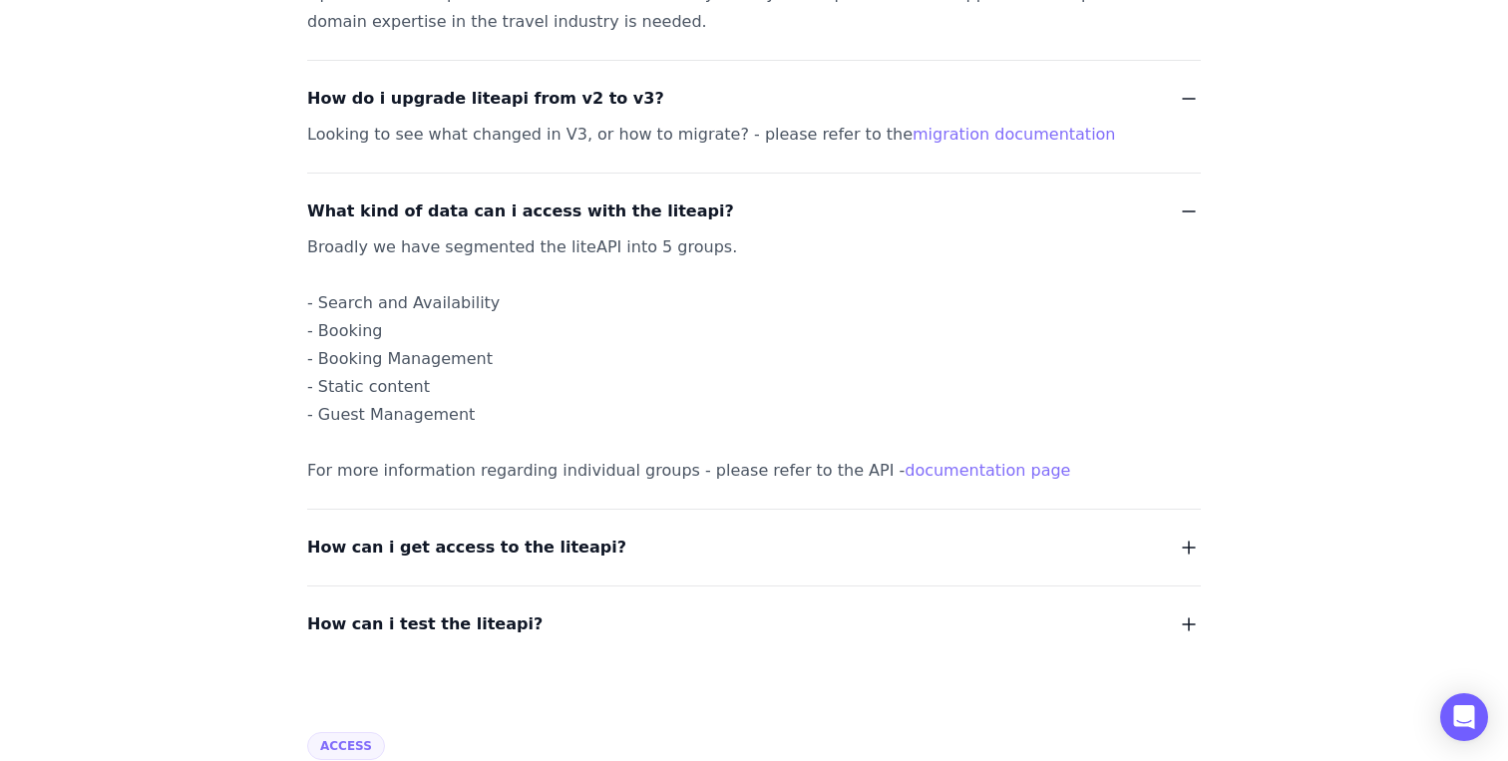
click at [374, 549] on span "How can i get access to the liteapi?" at bounding box center [466, 548] width 319 height 28
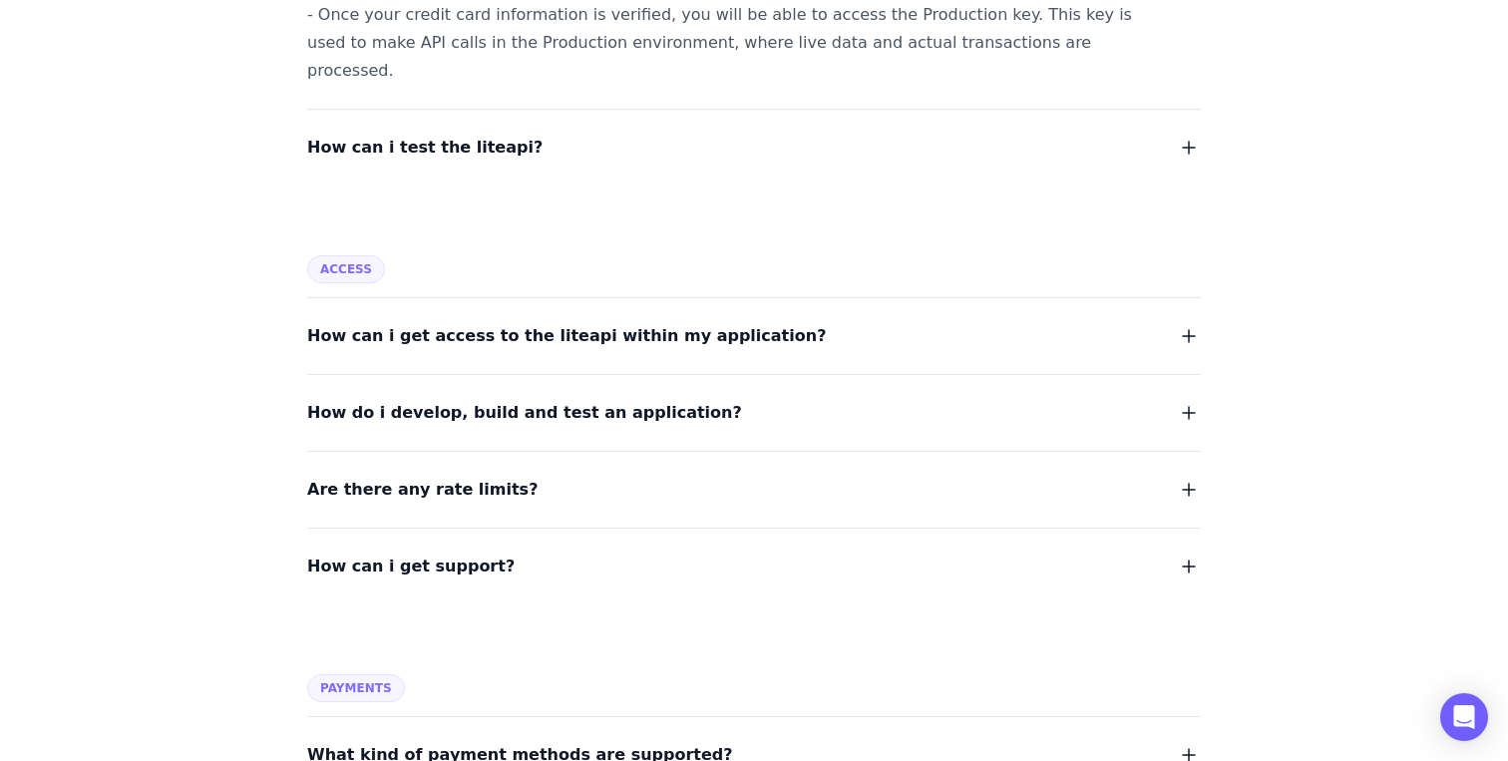
scroll to position [1818, 0]
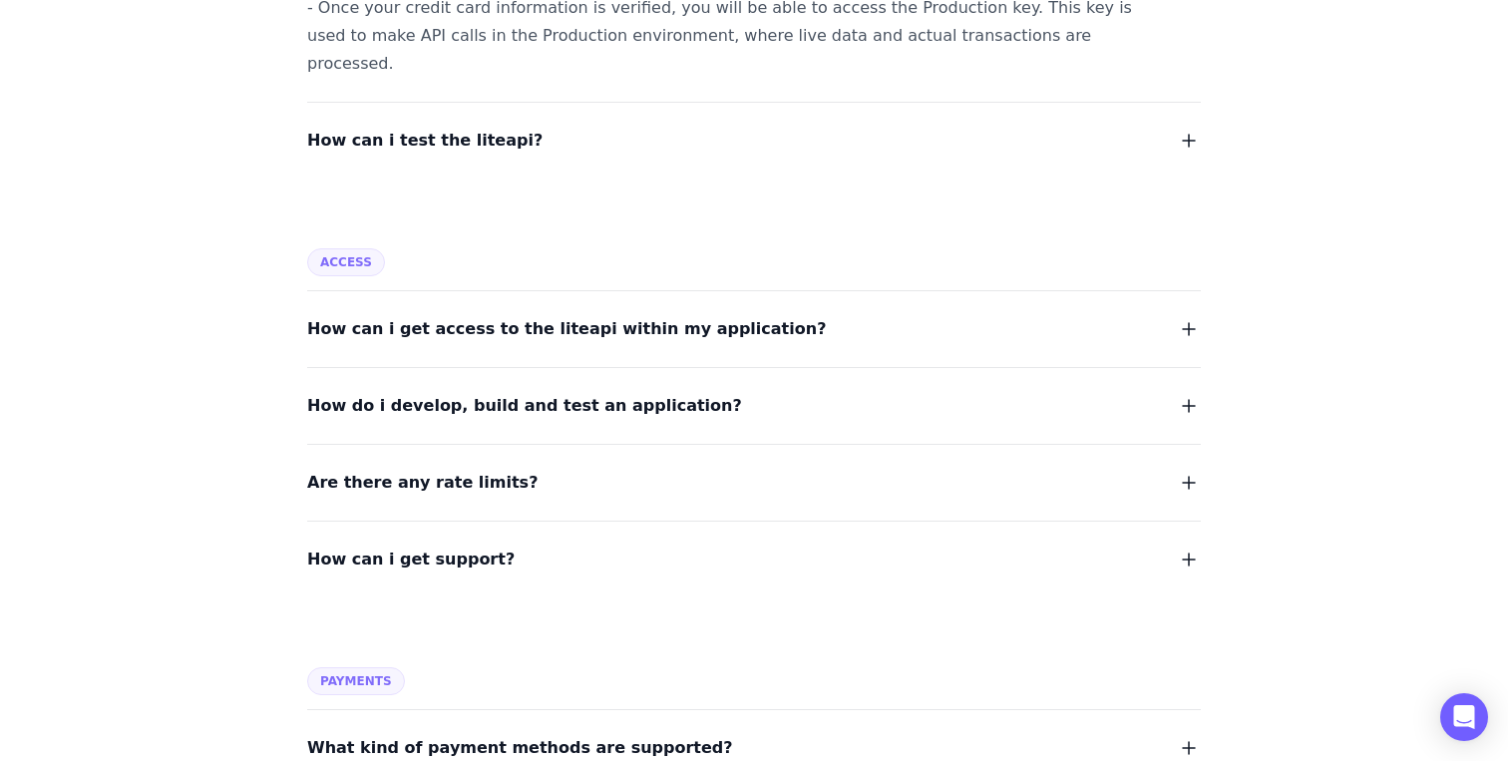
click at [368, 469] on span "Are there any rate limits?" at bounding box center [422, 483] width 230 height 28
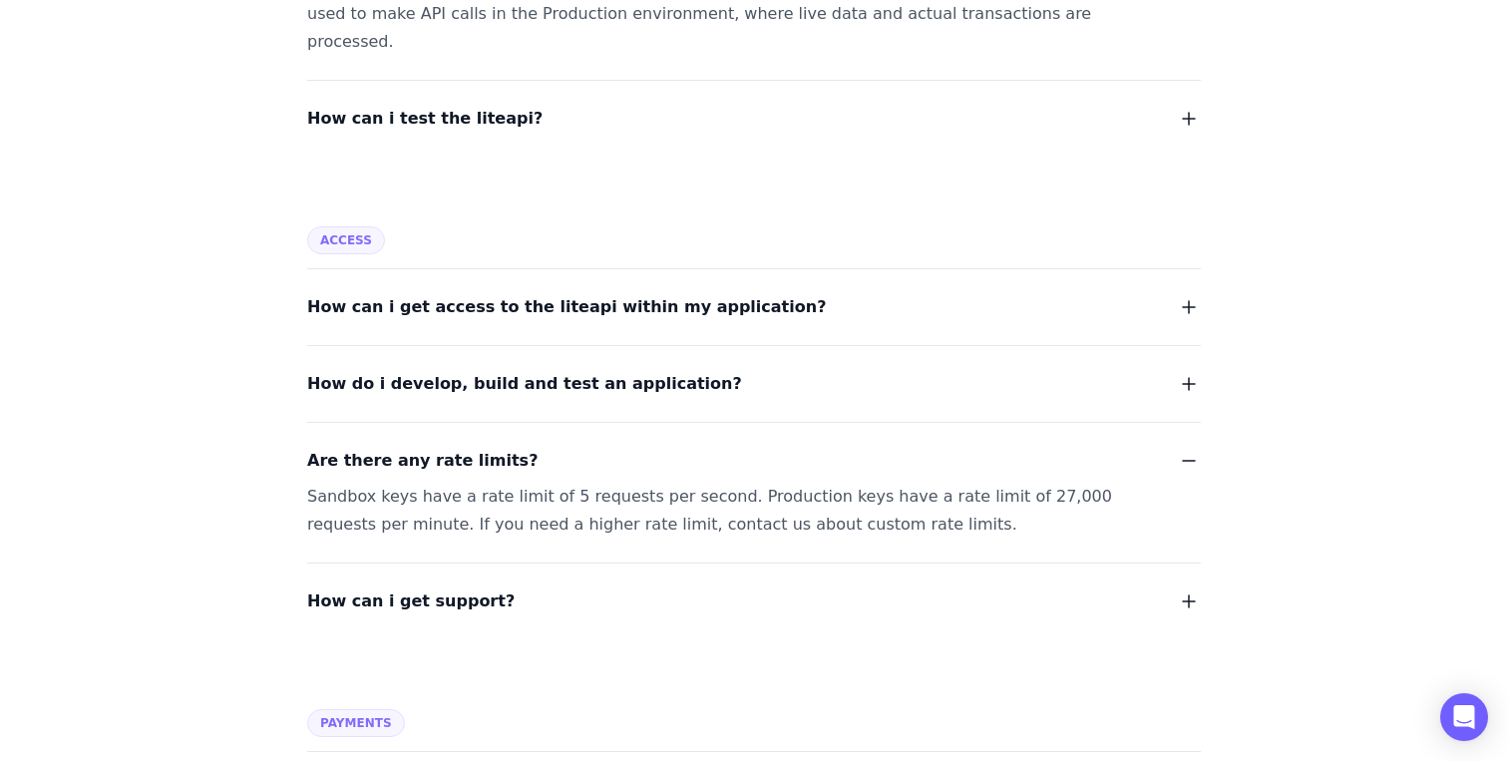
scroll to position [1854, 0]
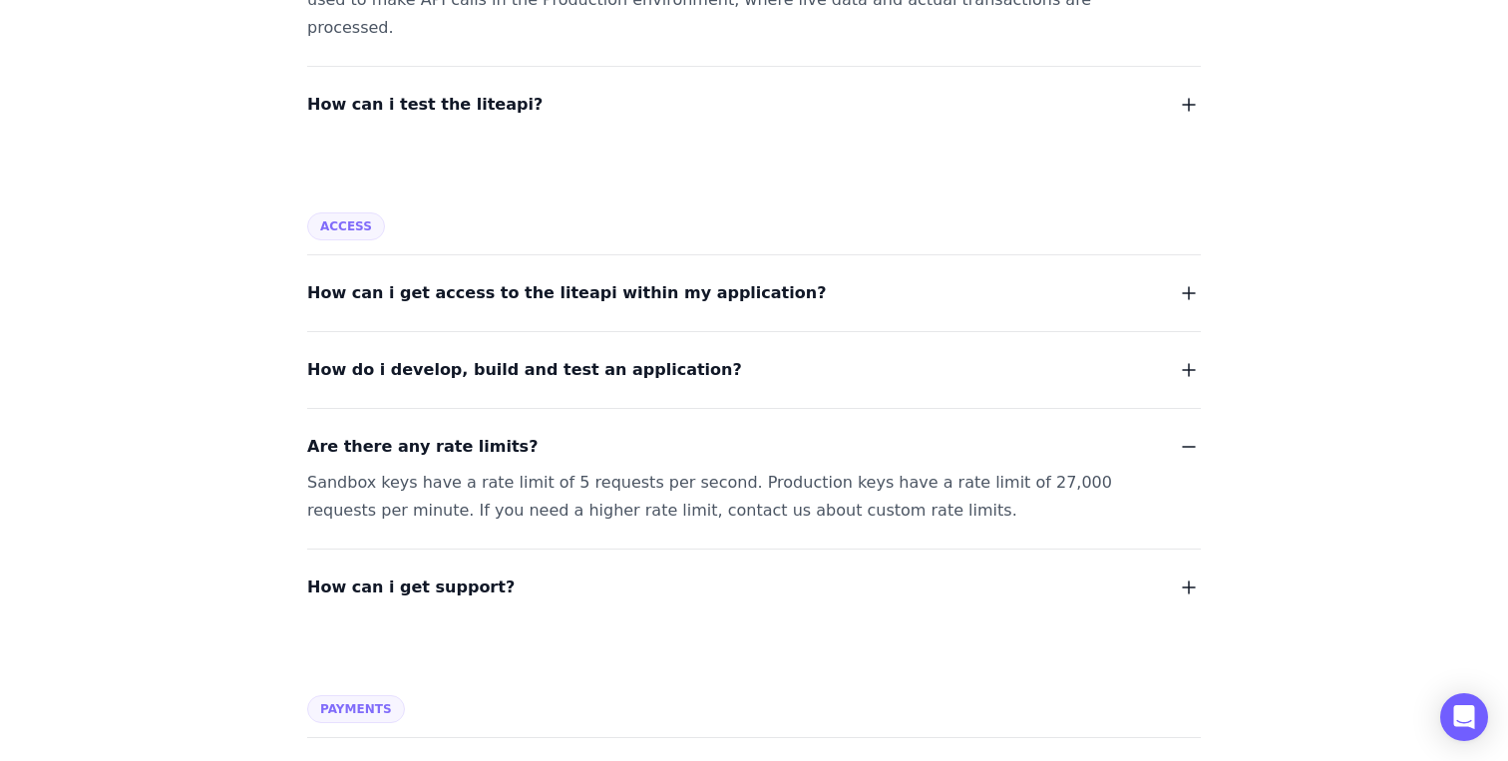
click at [396, 279] on span "How can i get access to the liteapi within my application?" at bounding box center [566, 293] width 519 height 28
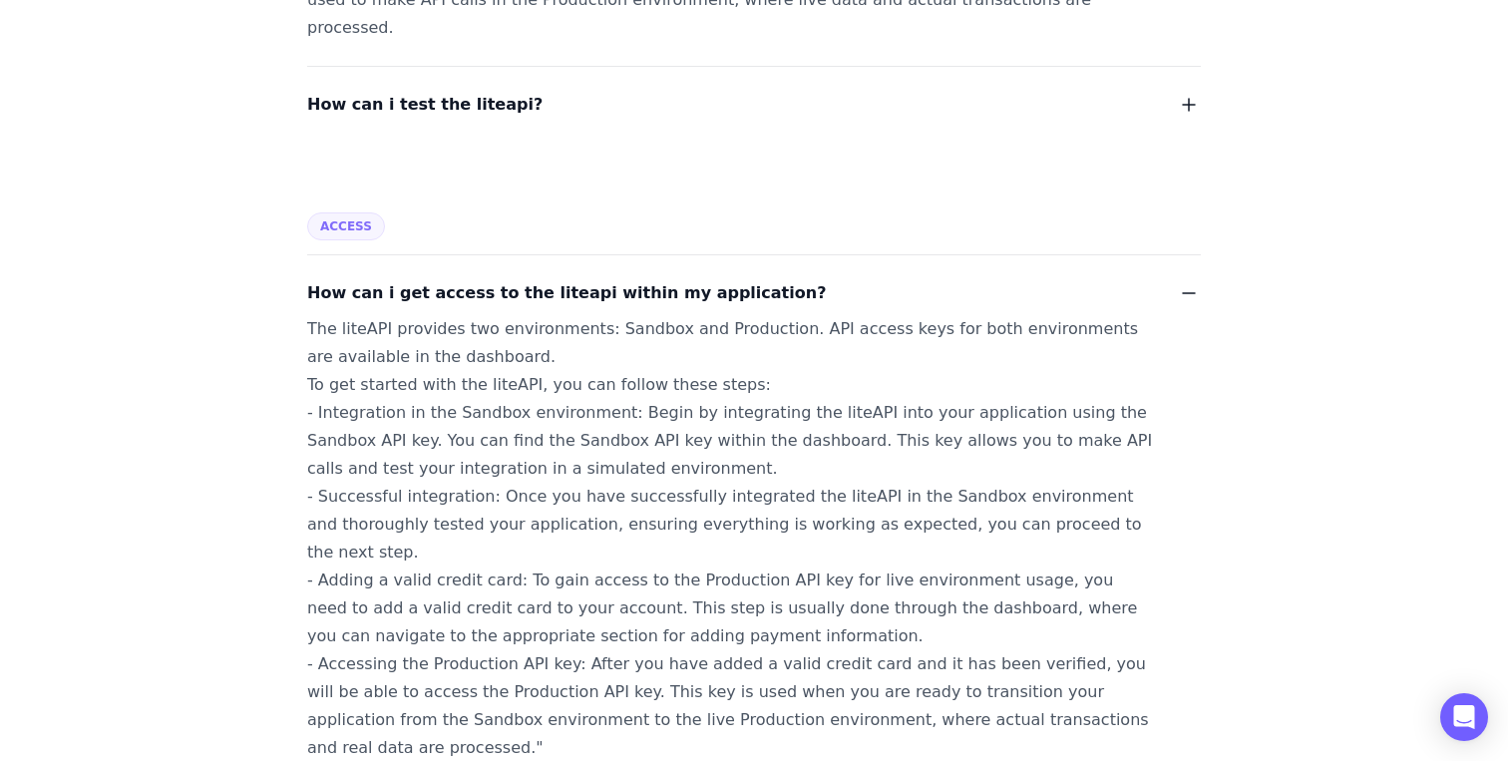
click at [356, 212] on span "Access" at bounding box center [346, 226] width 78 height 28
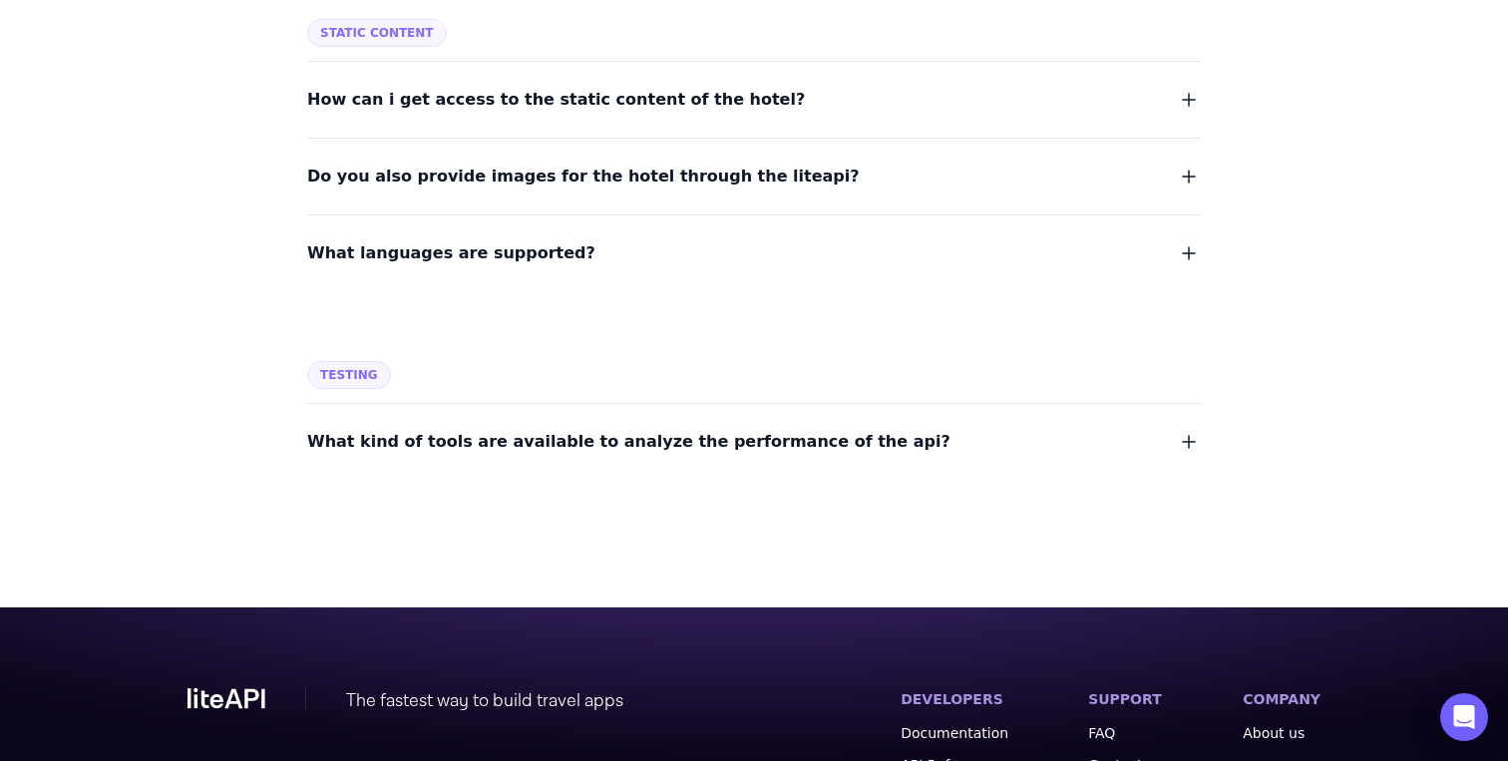
scroll to position [4266, 0]
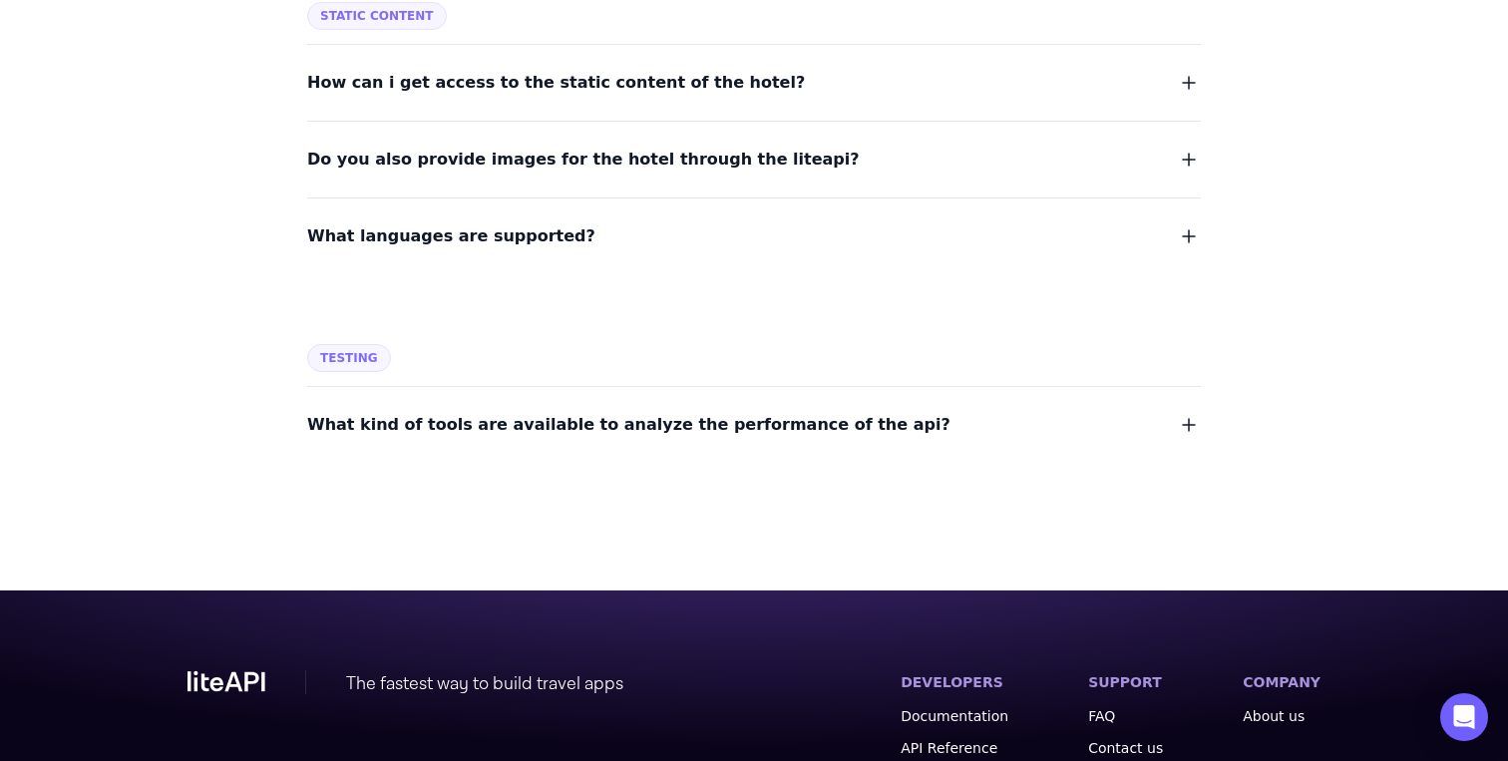
click at [474, 411] on span "What kind of tools are available to analyze the performance of the api?" at bounding box center [628, 425] width 643 height 28
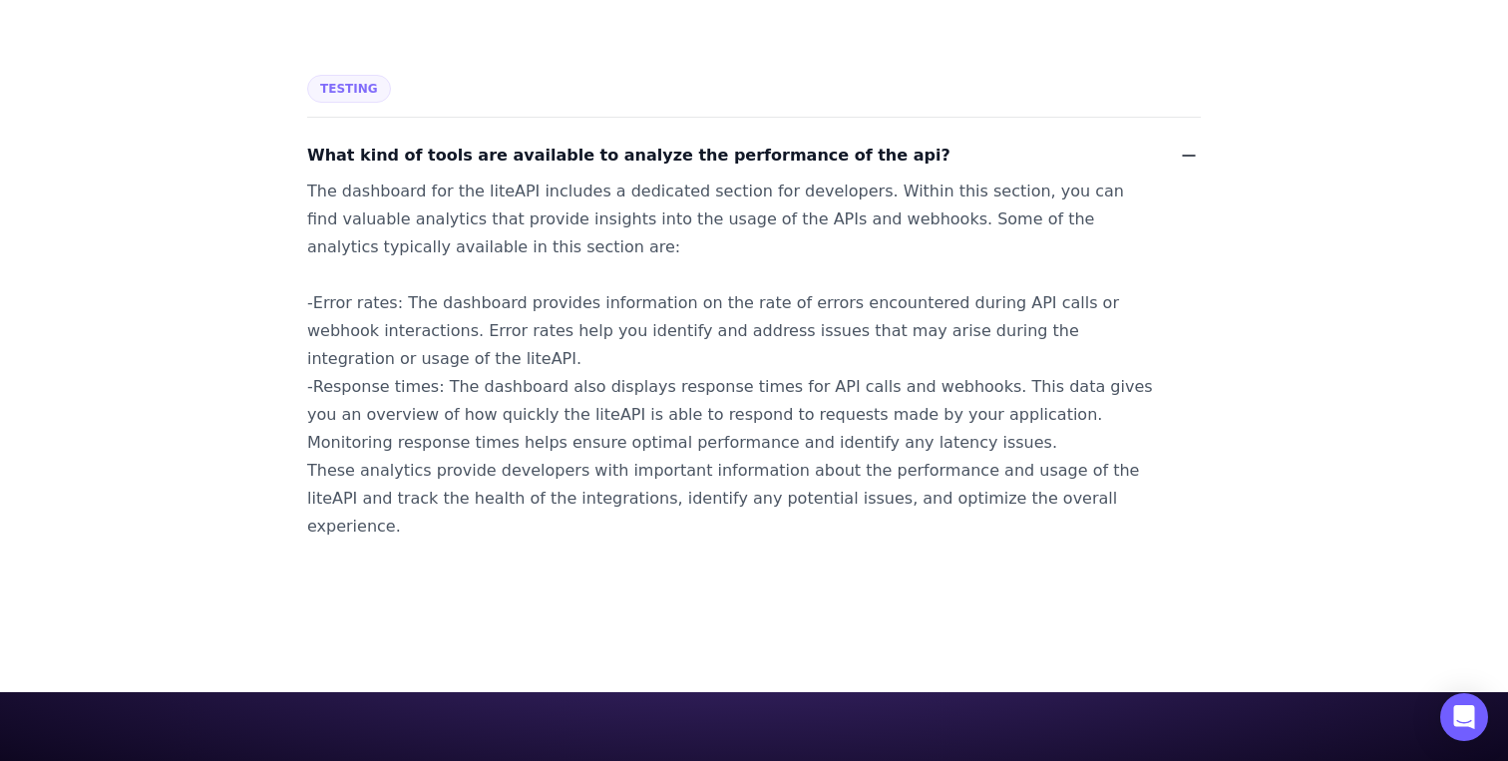
scroll to position [4667, 0]
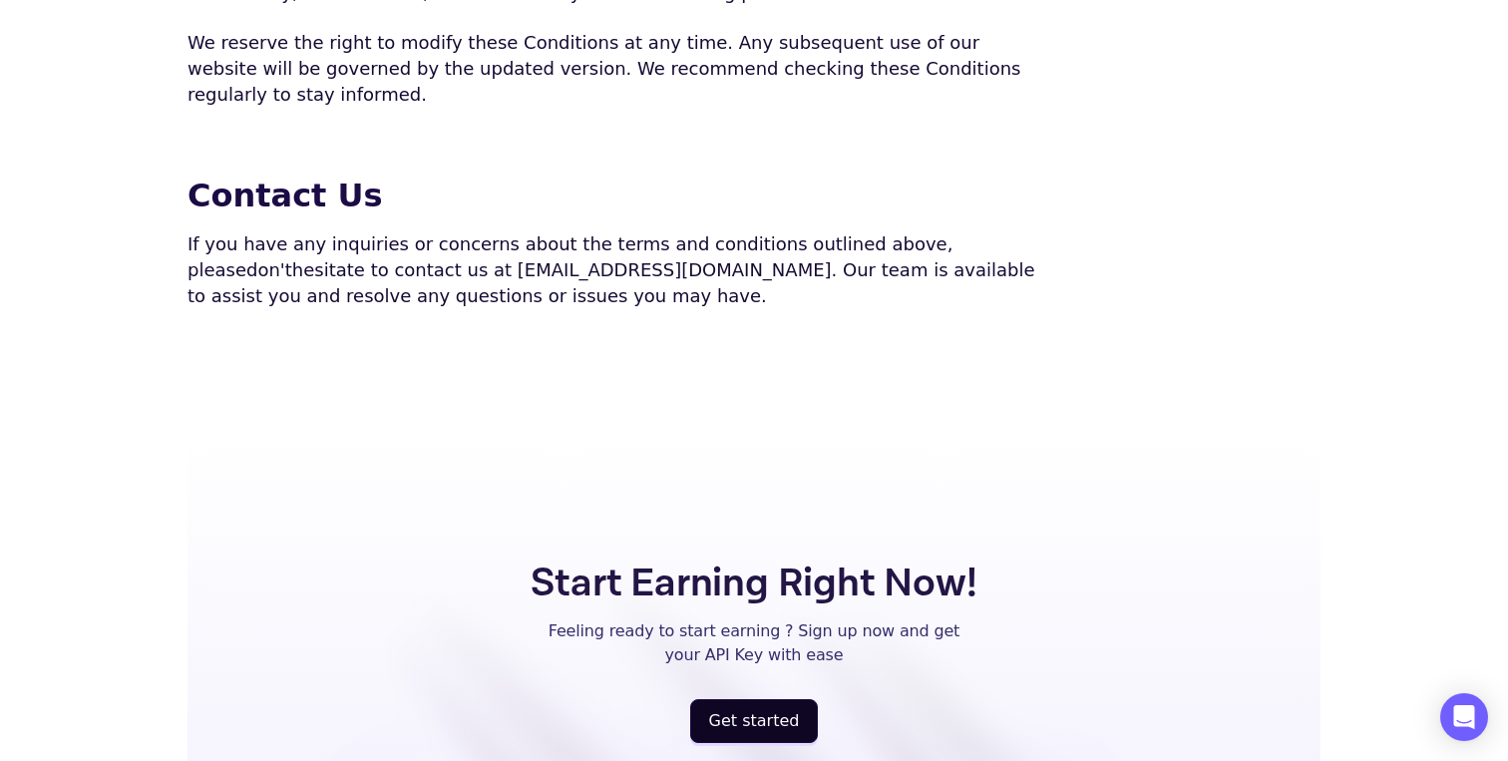
scroll to position [4828, 0]
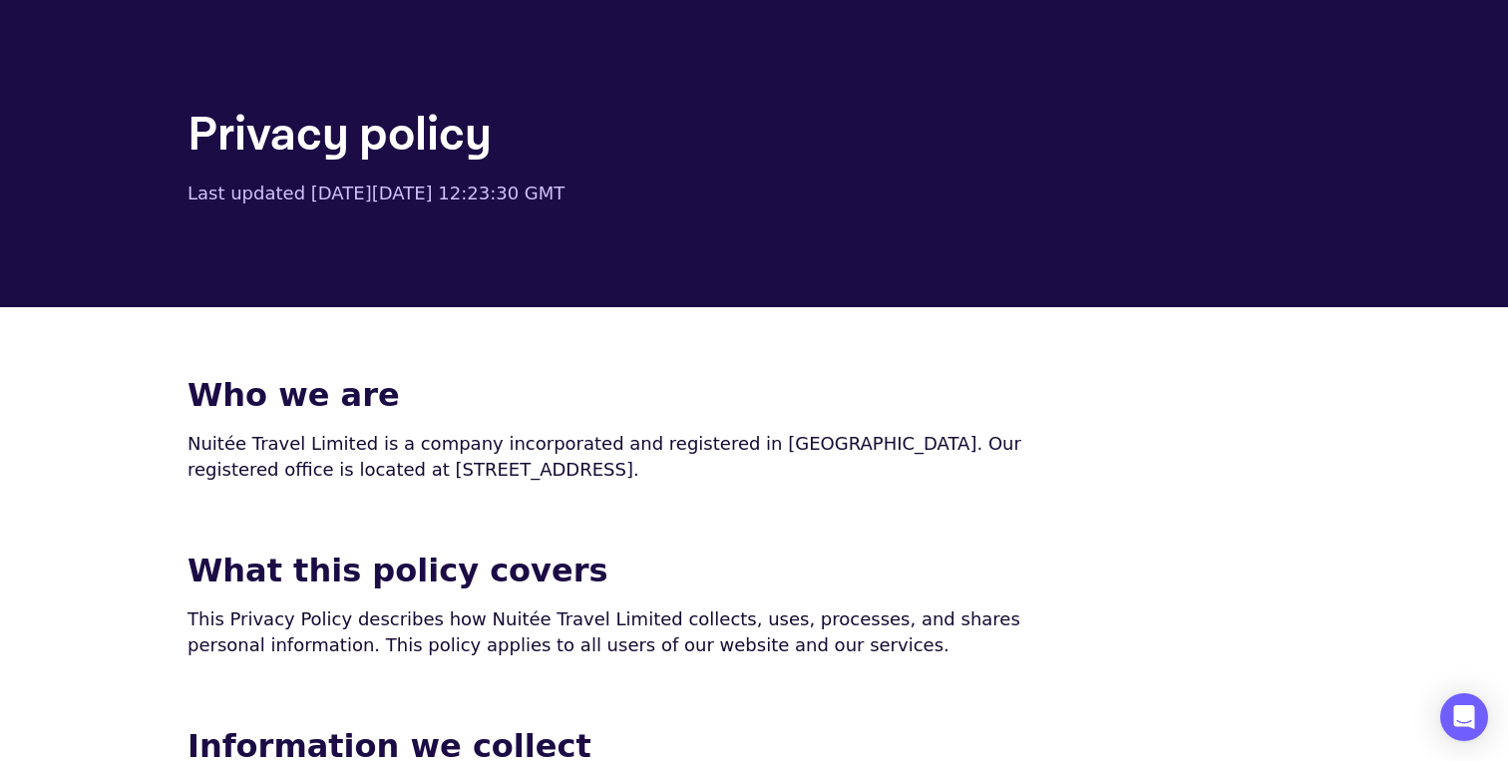
scroll to position [2476, 0]
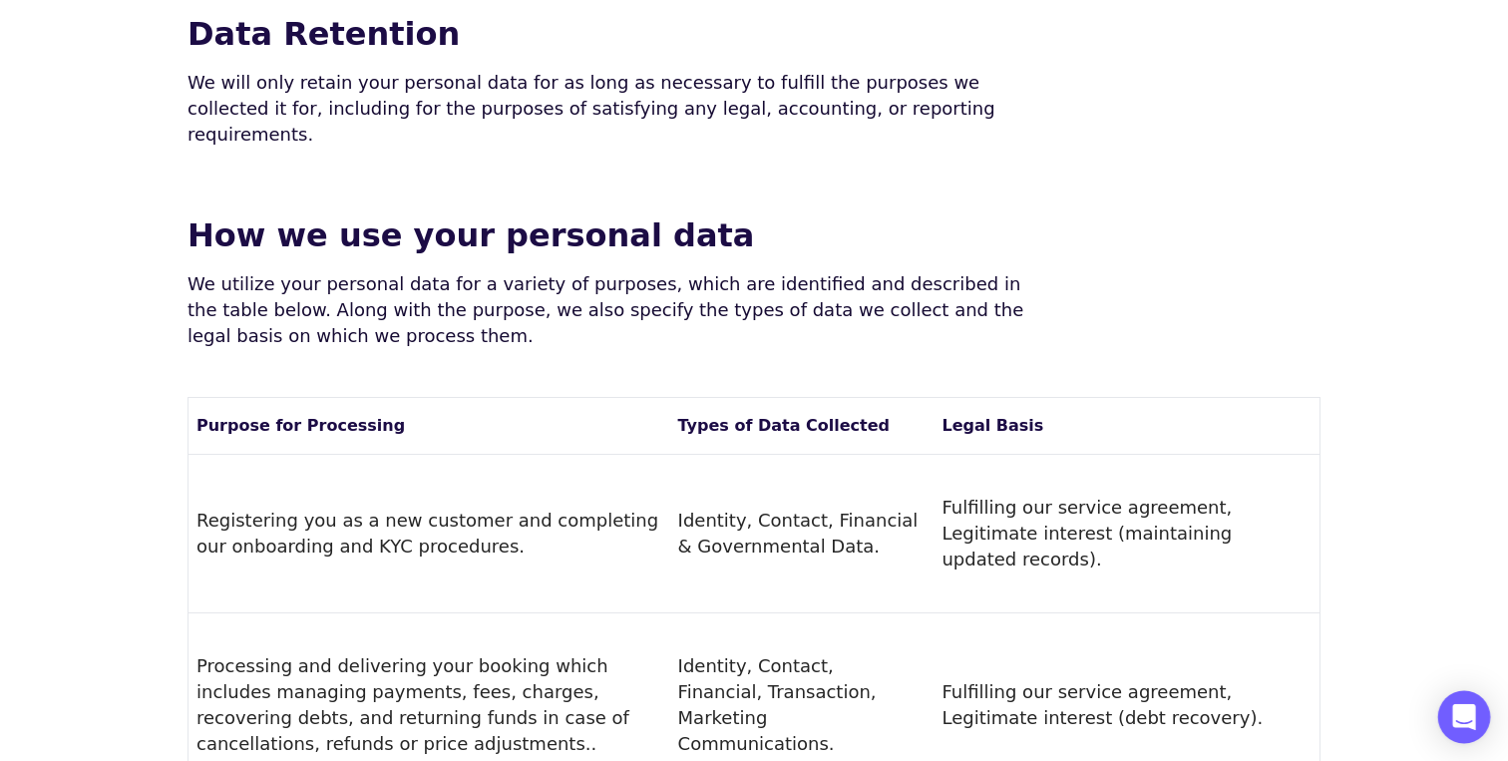
click at [1454, 718] on icon "Open Intercom Messenger" at bounding box center [1465, 717] width 26 height 26
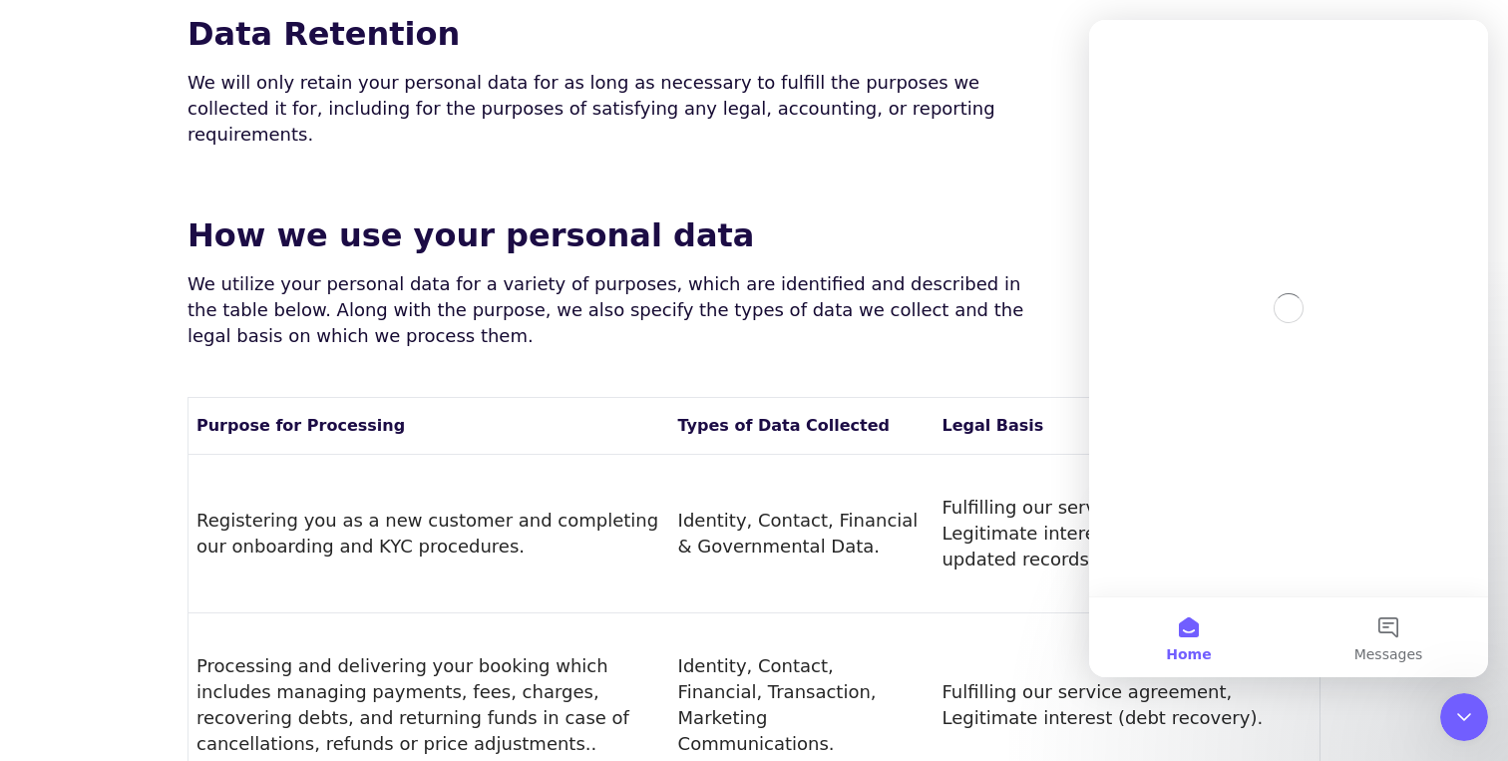
scroll to position [0, 0]
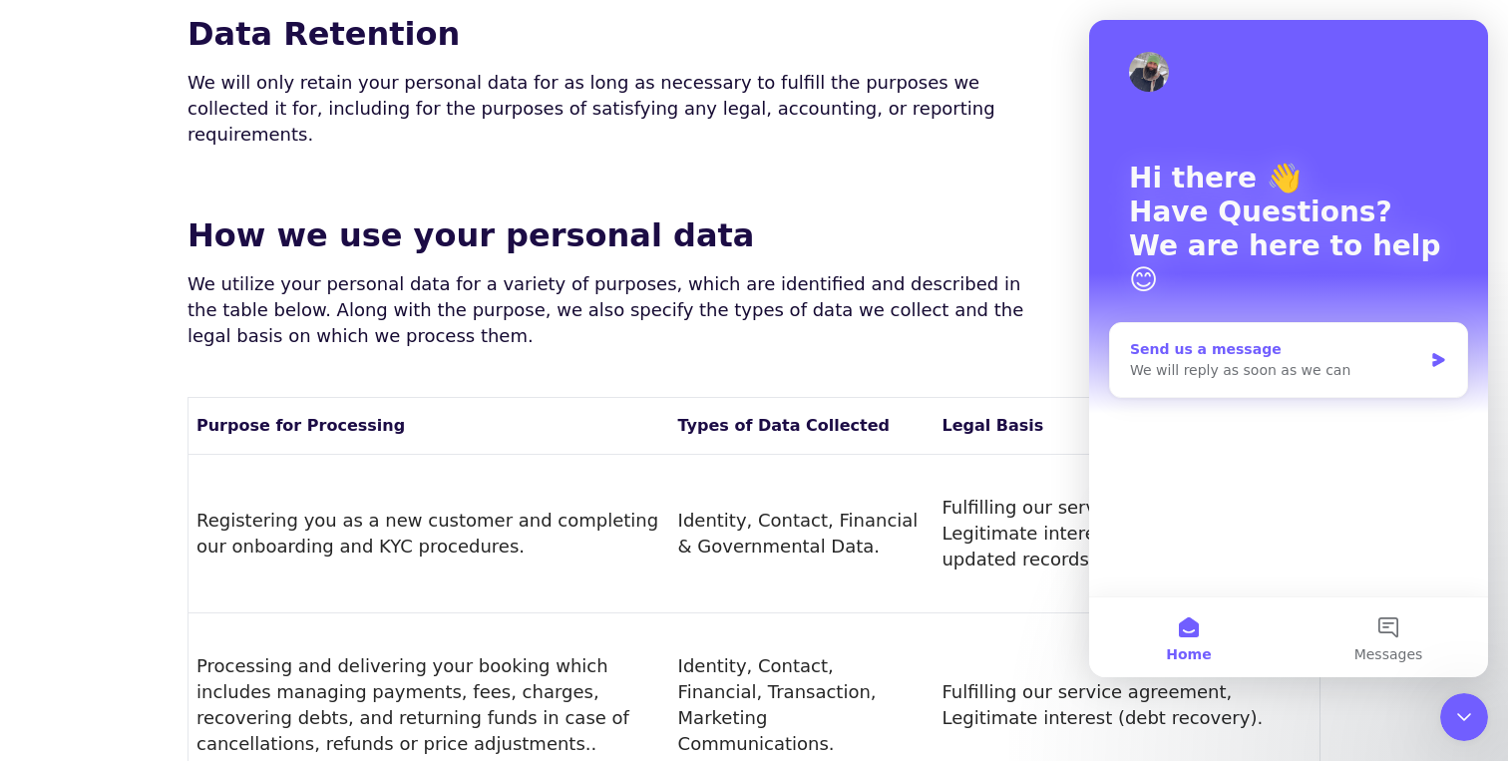
click at [1277, 360] on div "We will reply as soon as we can" at bounding box center [1276, 370] width 292 height 21
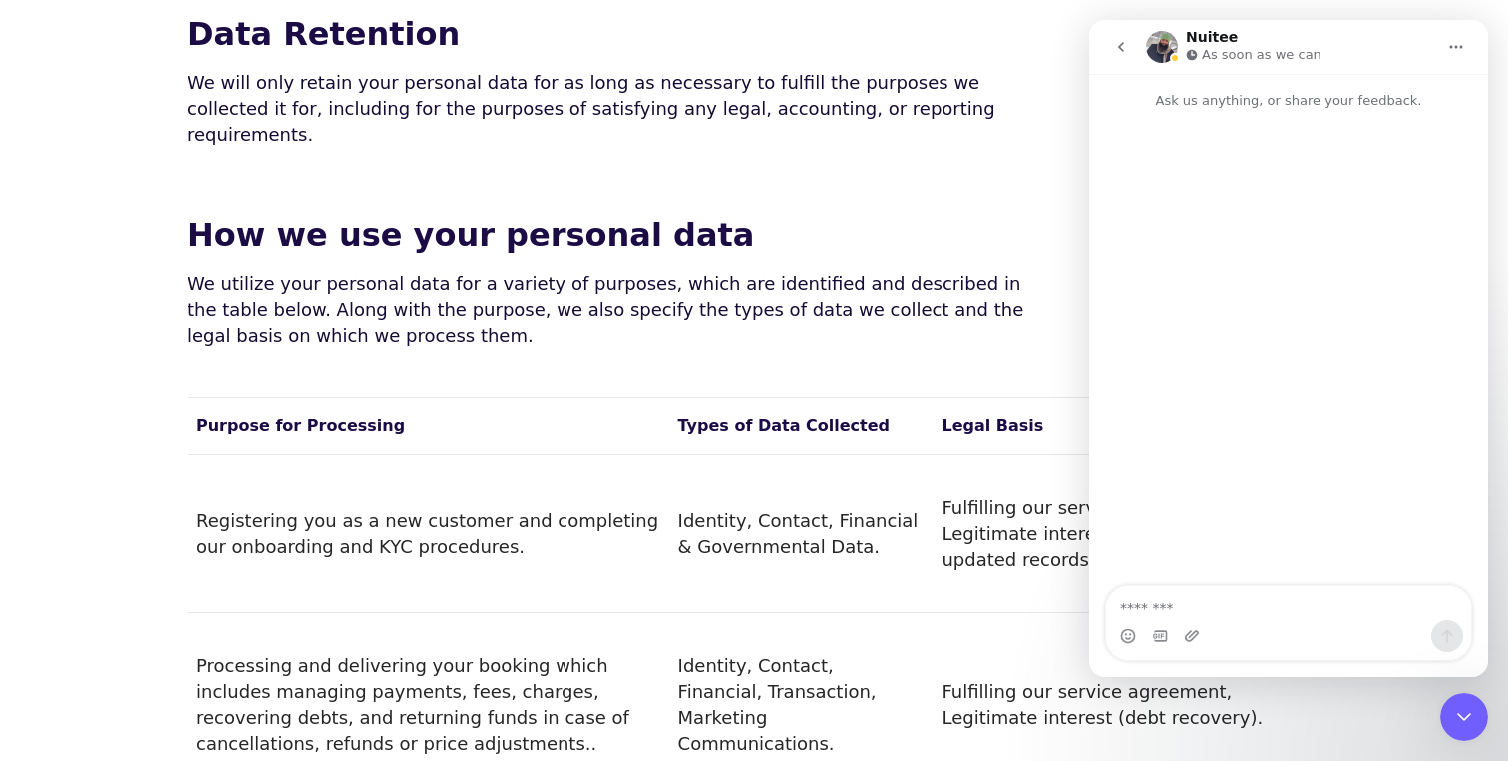
click at [1165, 602] on textarea "Message…" at bounding box center [1288, 604] width 365 height 34
click at [1184, 609] on textarea "***" at bounding box center [1288, 604] width 365 height 34
paste textarea "**********"
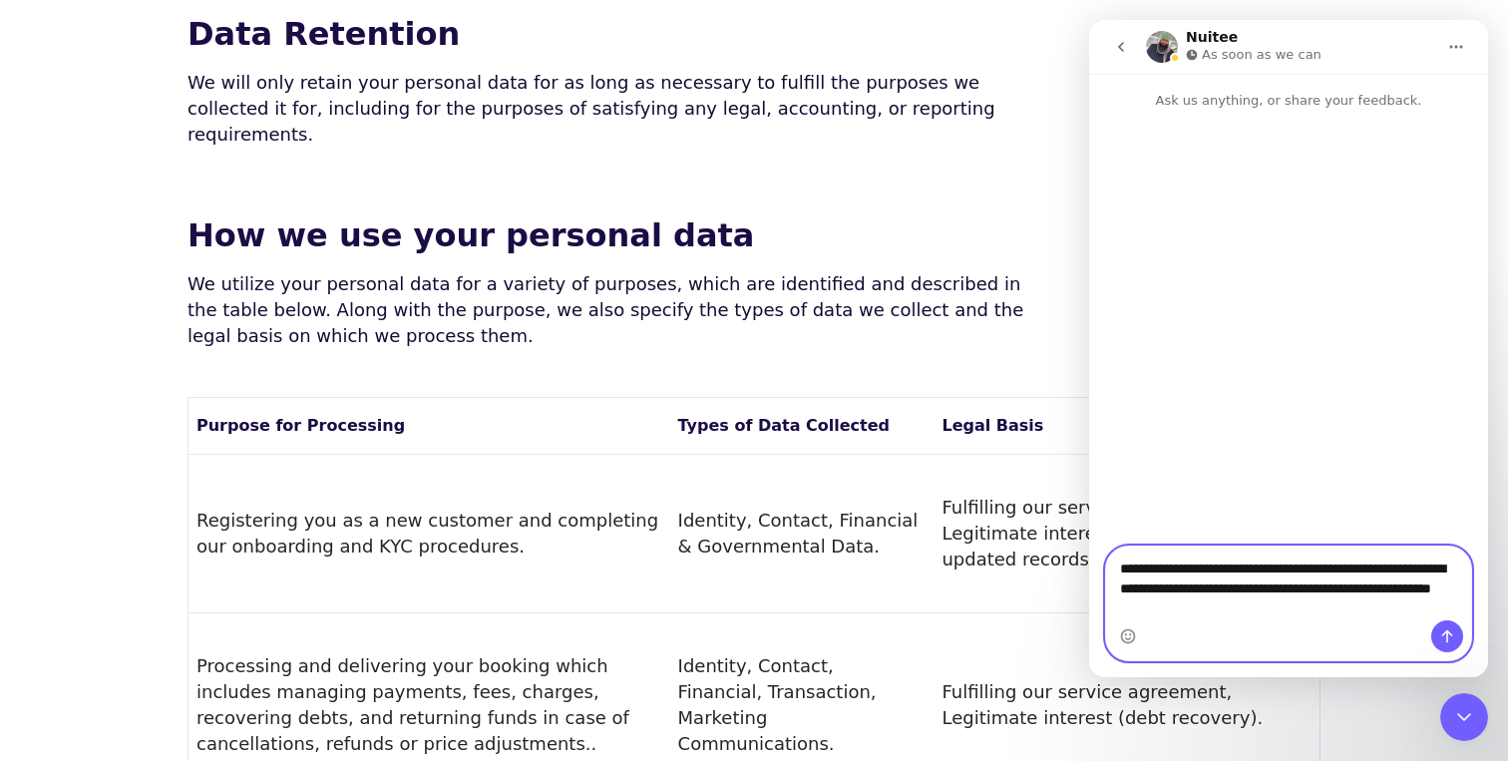
click at [1125, 563] on textarea "**********" at bounding box center [1288, 584] width 365 height 74
type textarea "**********"
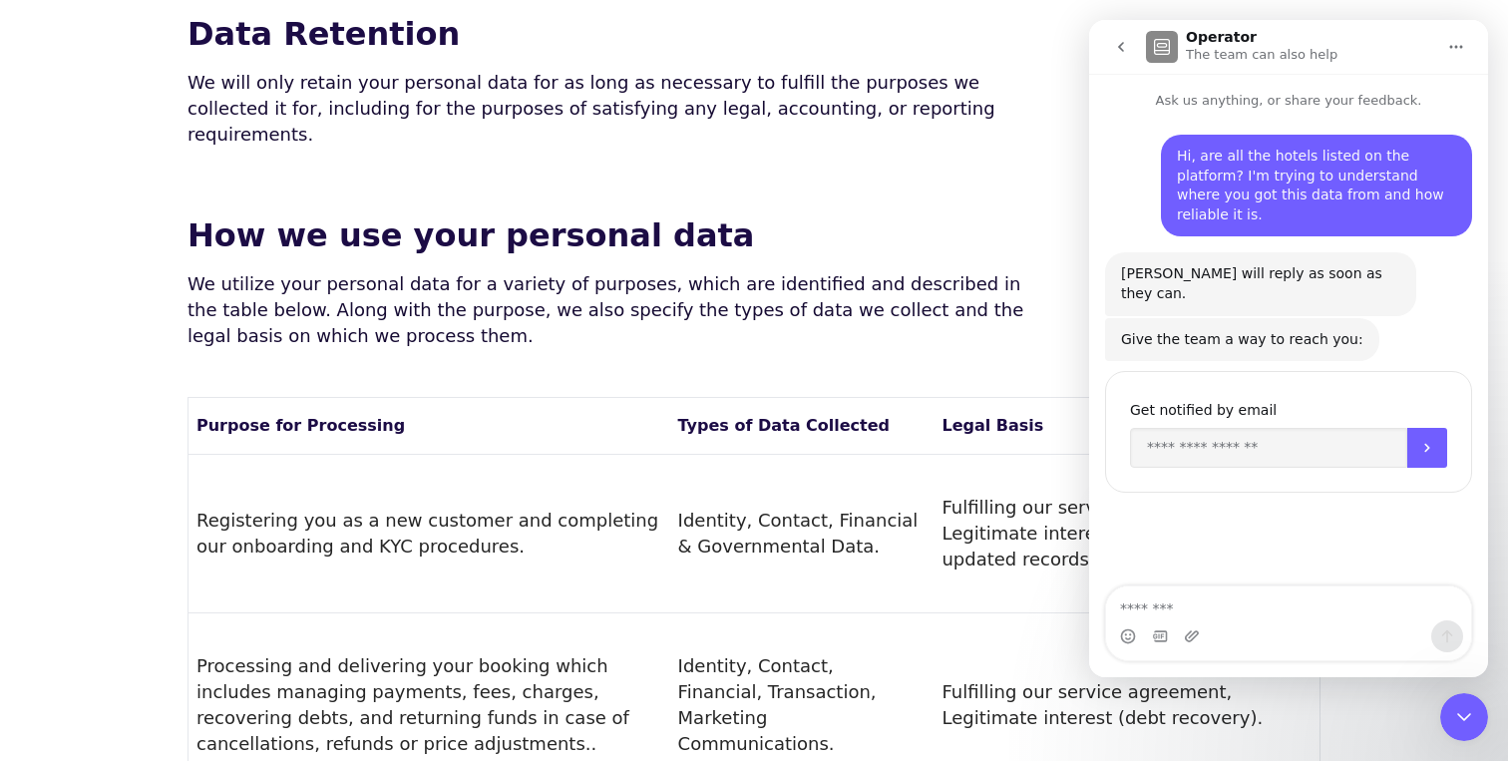
click at [670, 614] on td "Processing and delivering your booking which includes managing payments, fees, …" at bounding box center [430, 706] width 482 height 185
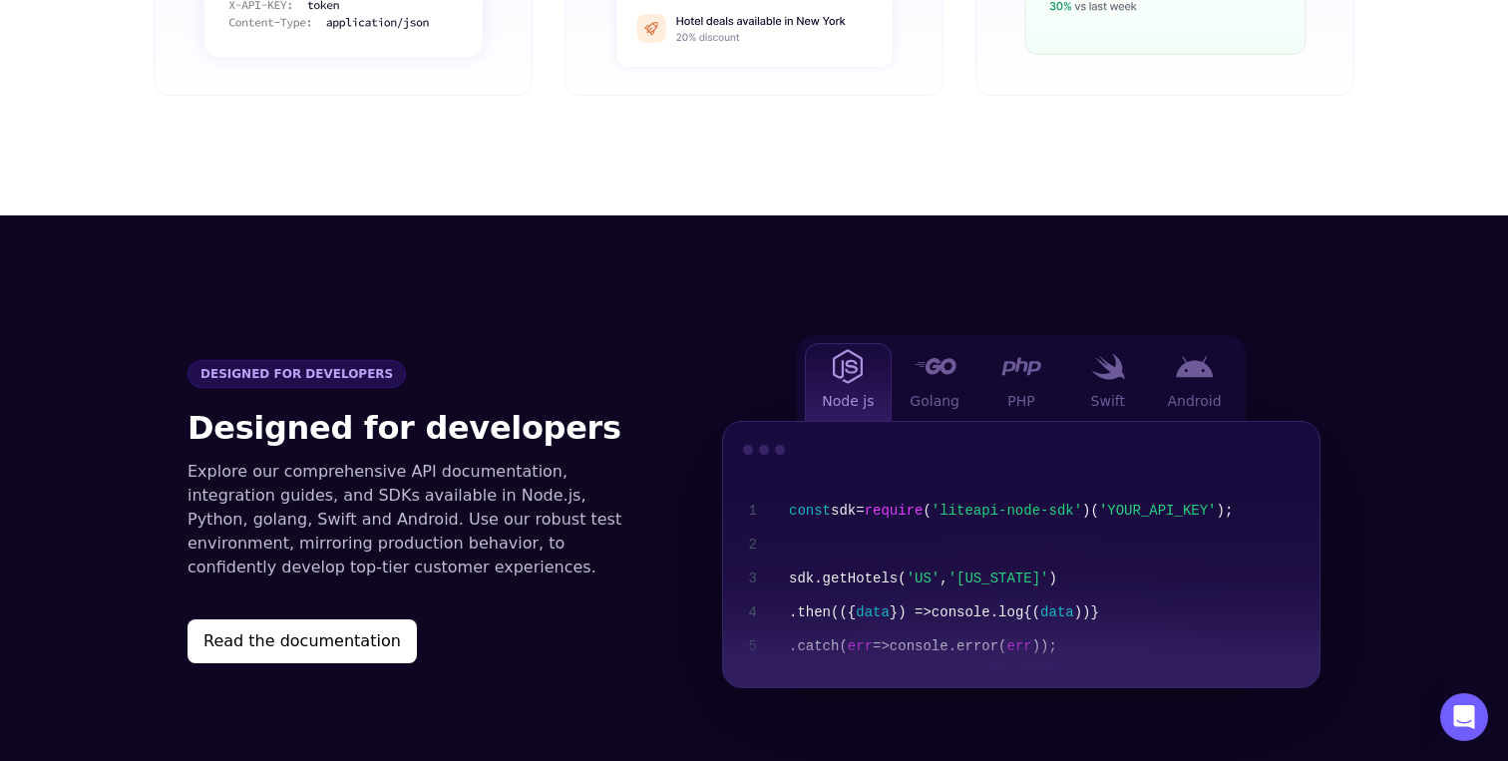
scroll to position [1901, 0]
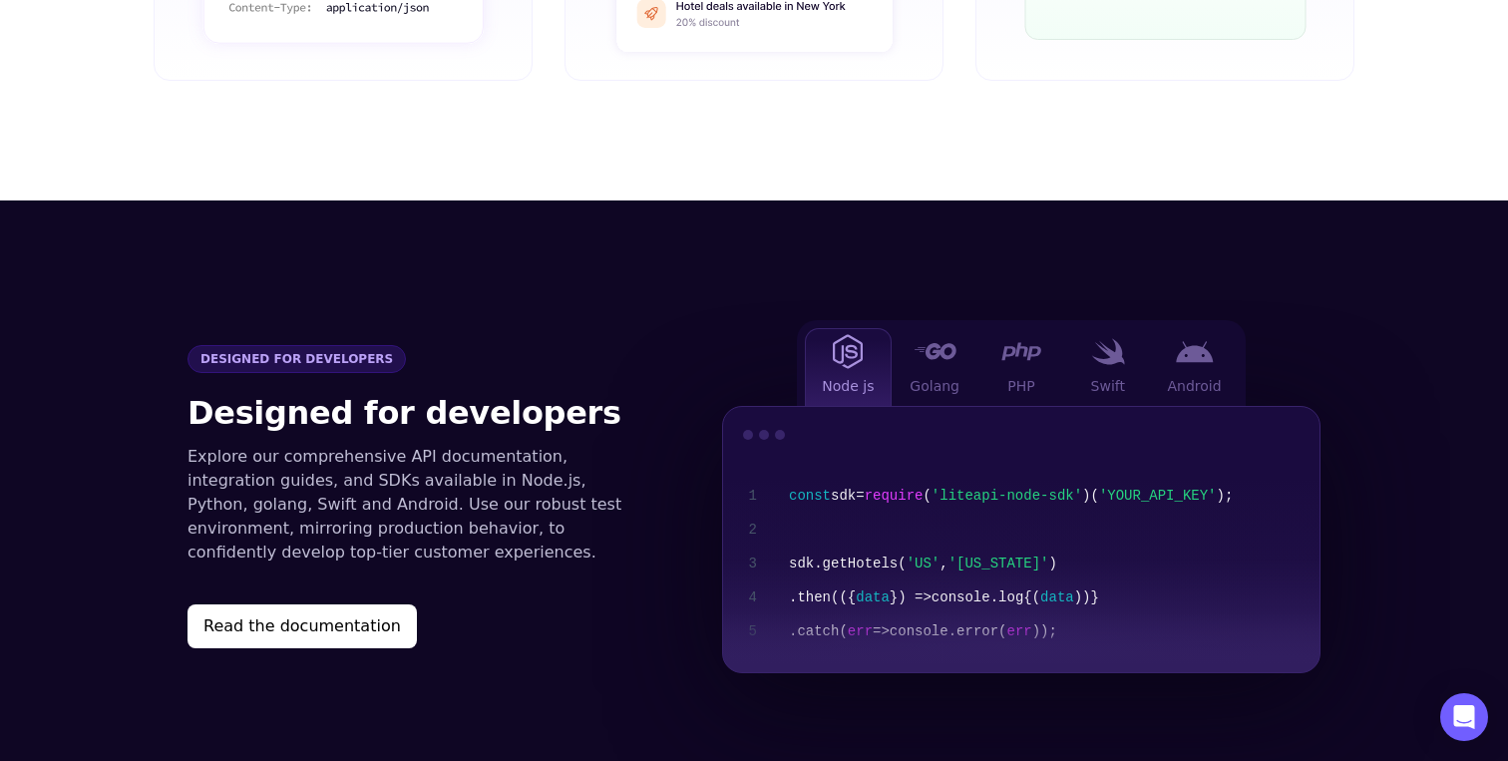
click at [102, 402] on section "Designed for developers Designed for developers Explore our comprehensive API d…" at bounding box center [754, 497] width 1508 height 593
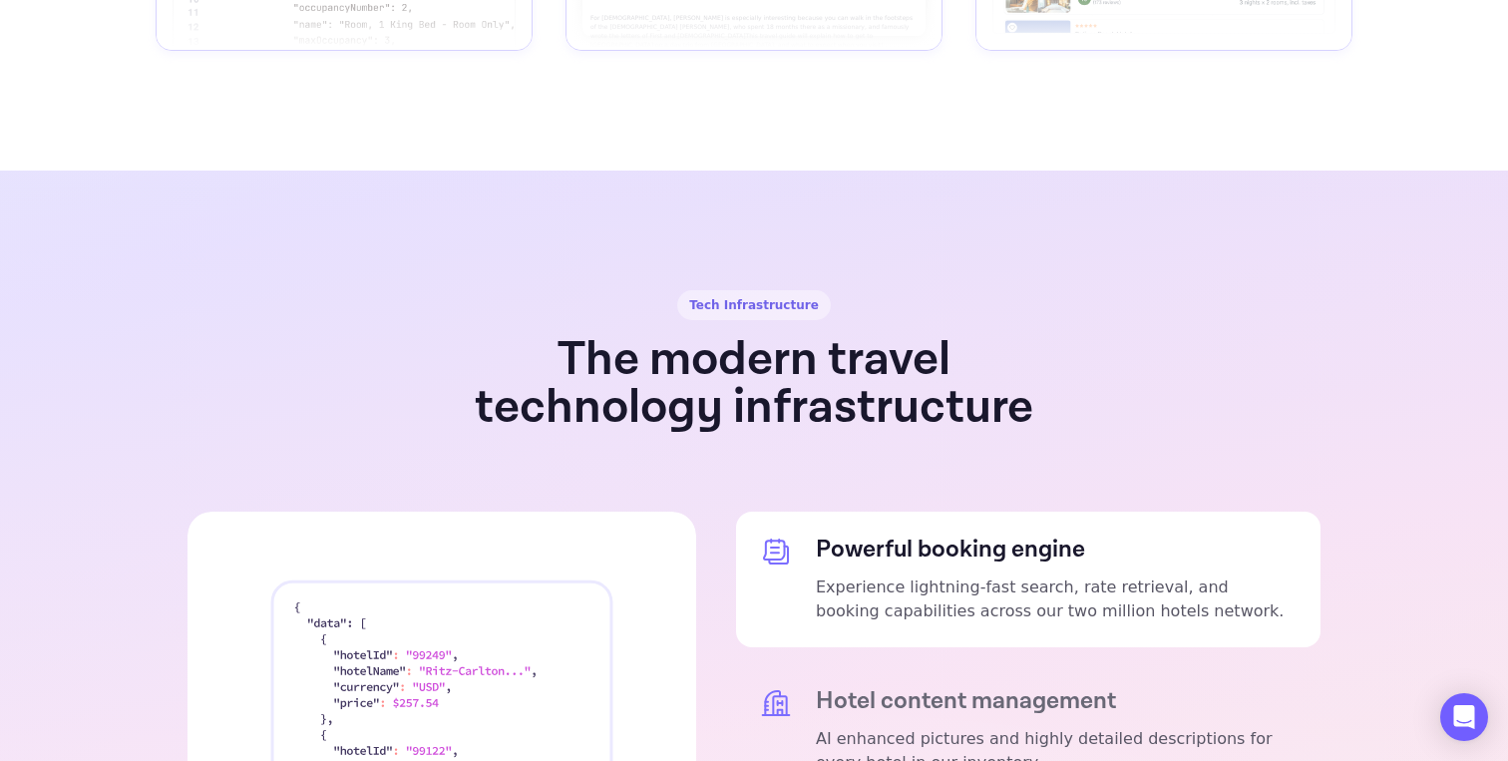
scroll to position [3739, 0]
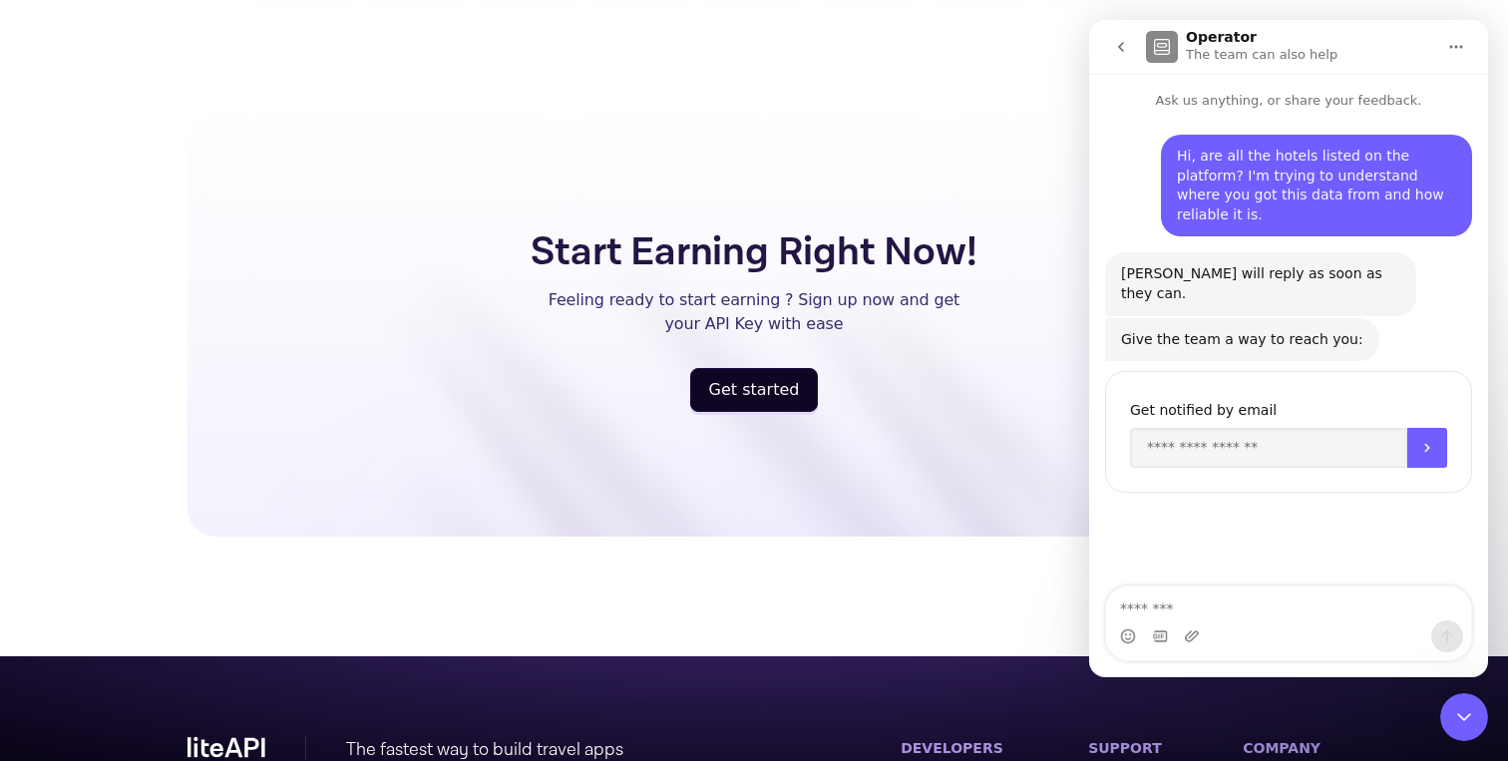
scroll to position [5216, 0]
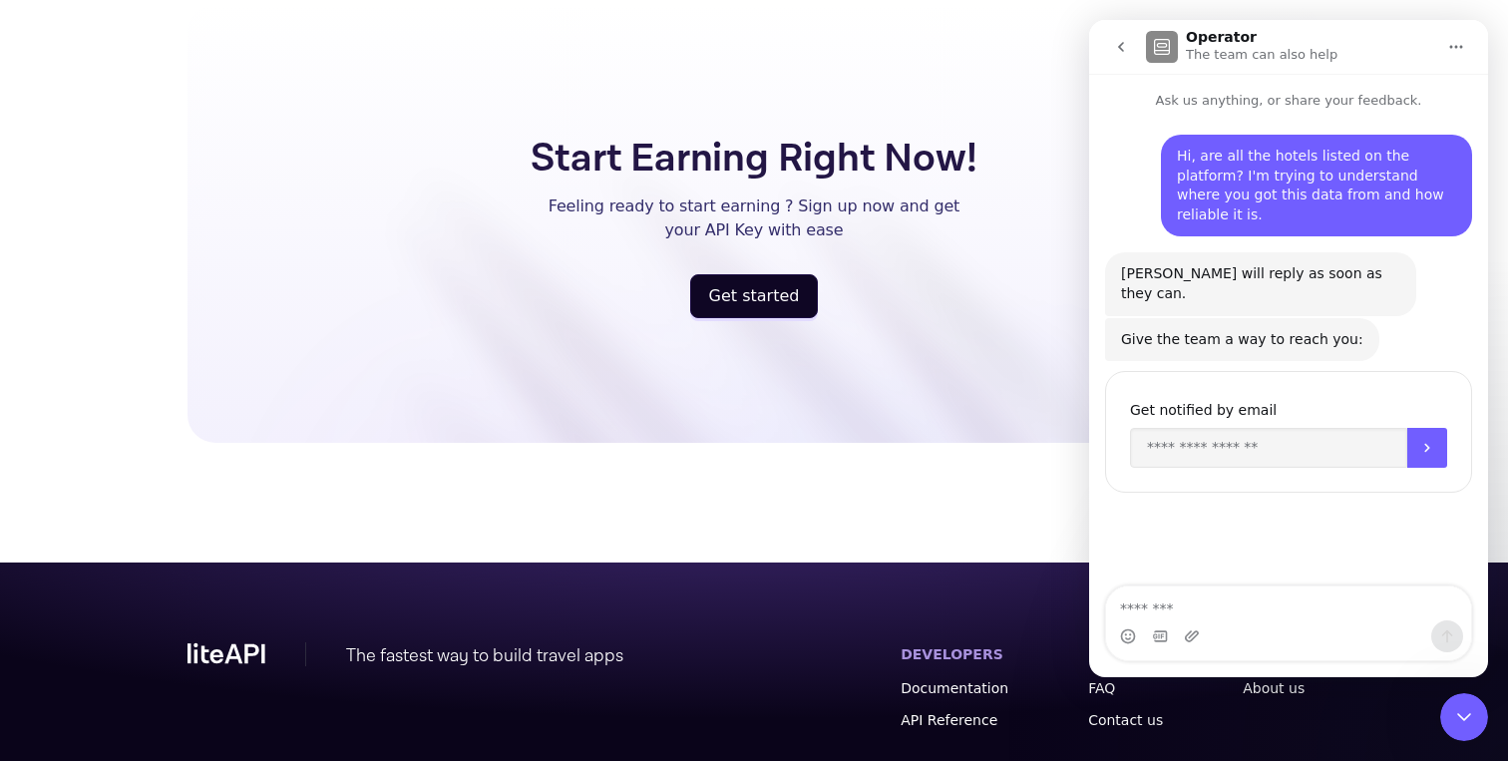
click at [1475, 724] on icon "Close Intercom Messenger" at bounding box center [1465, 717] width 24 height 24
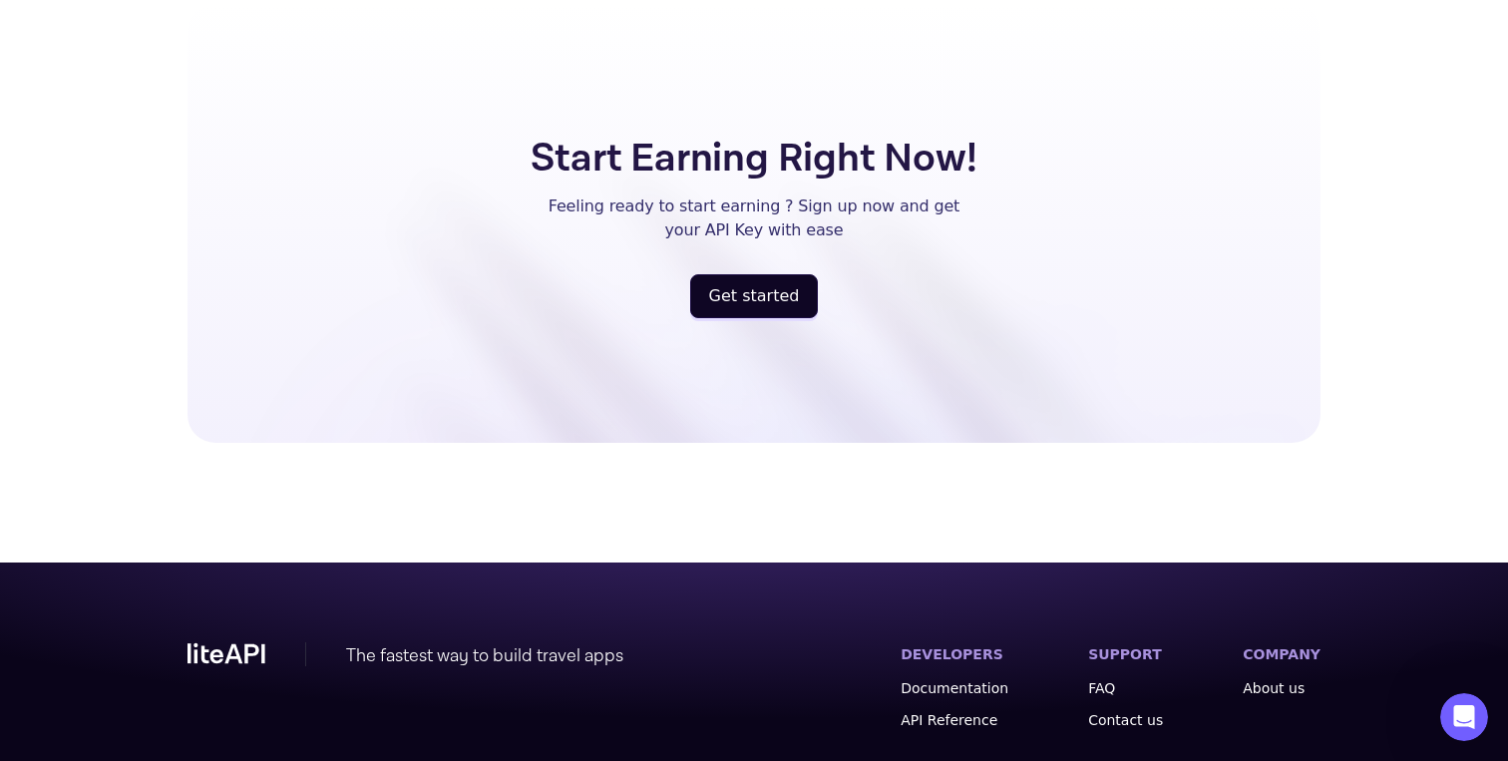
scroll to position [5274, 0]
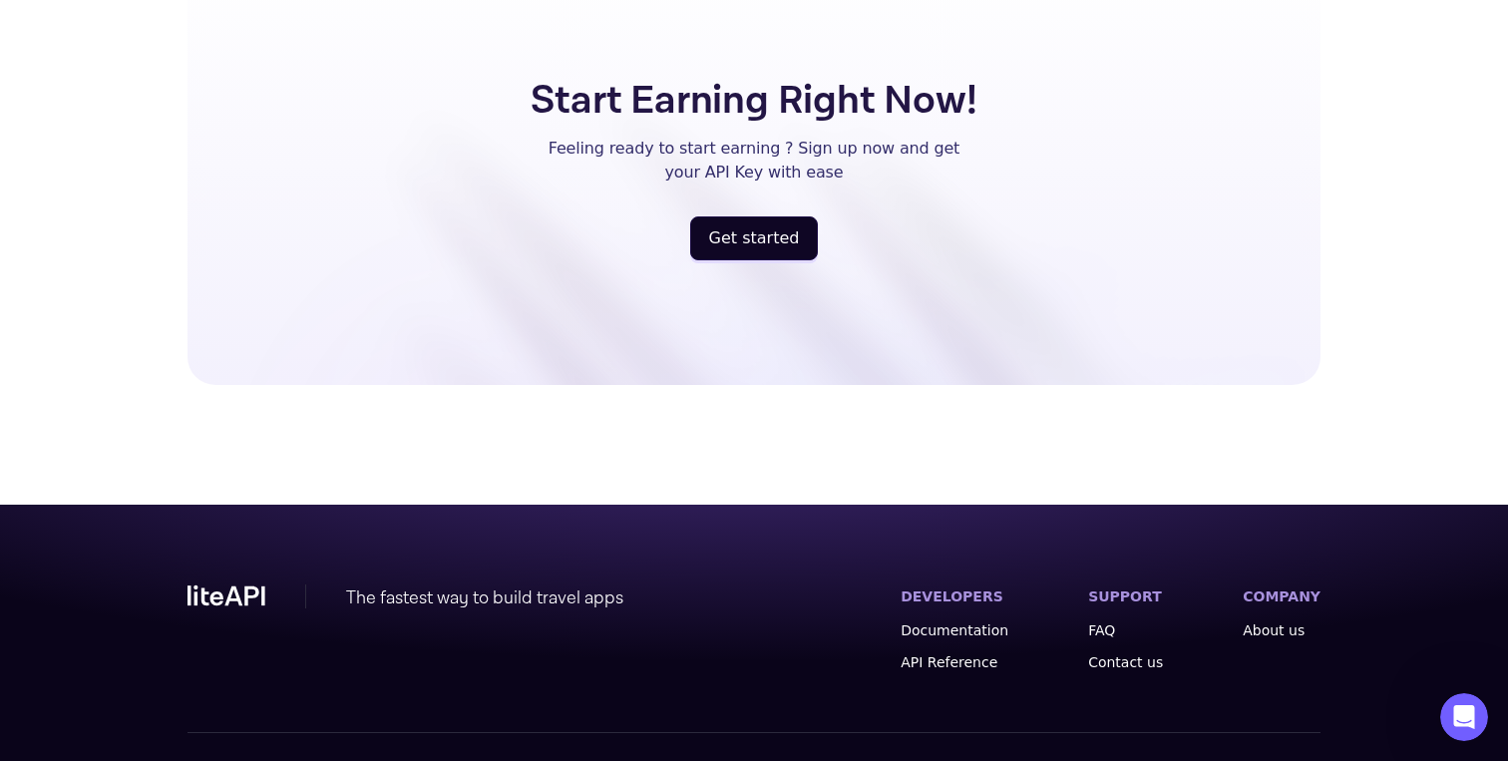
click at [1287, 760] on span "Powered by Nuitée" at bounding box center [1255, 775] width 132 height 20
copy span "Nuitée"
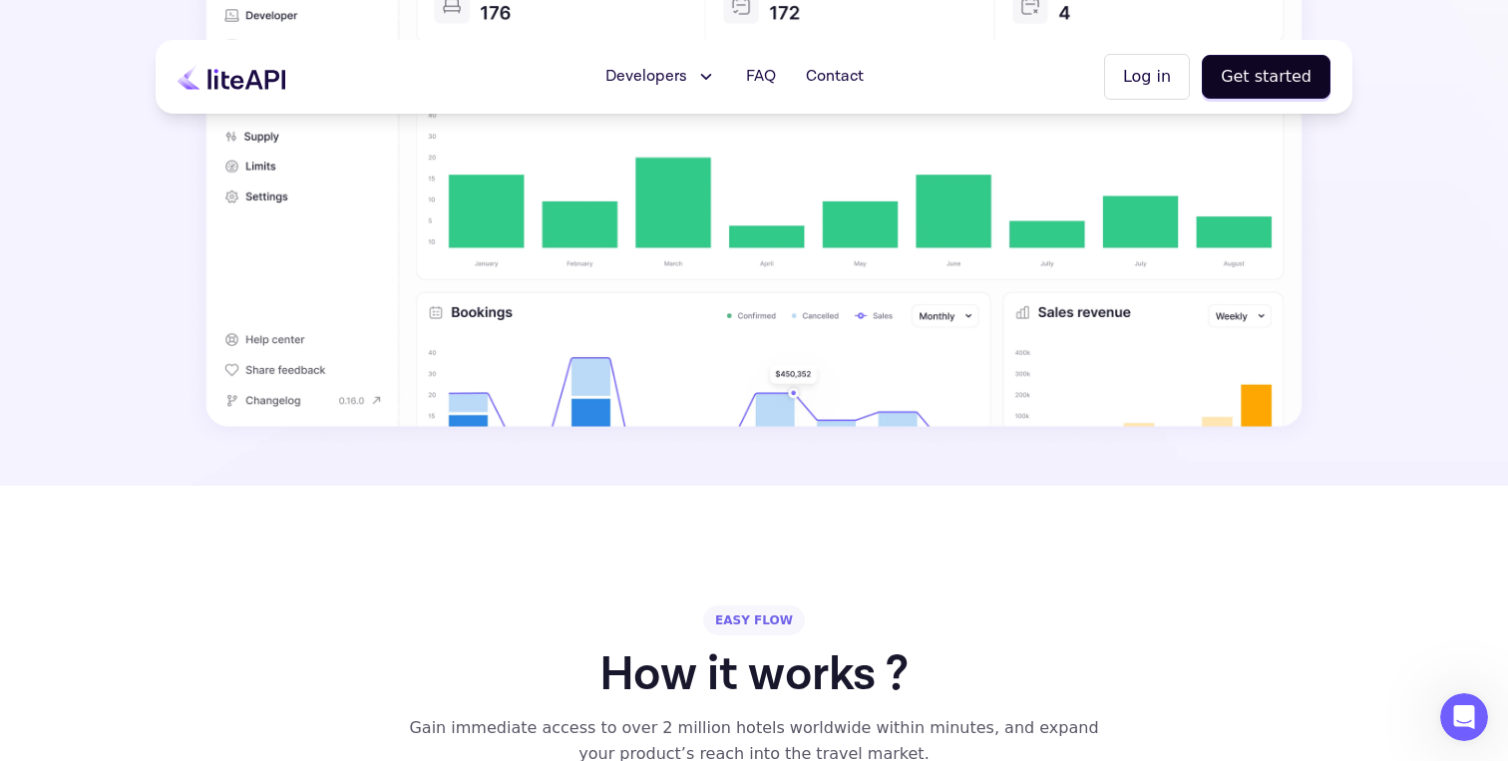
scroll to position [733, 0]
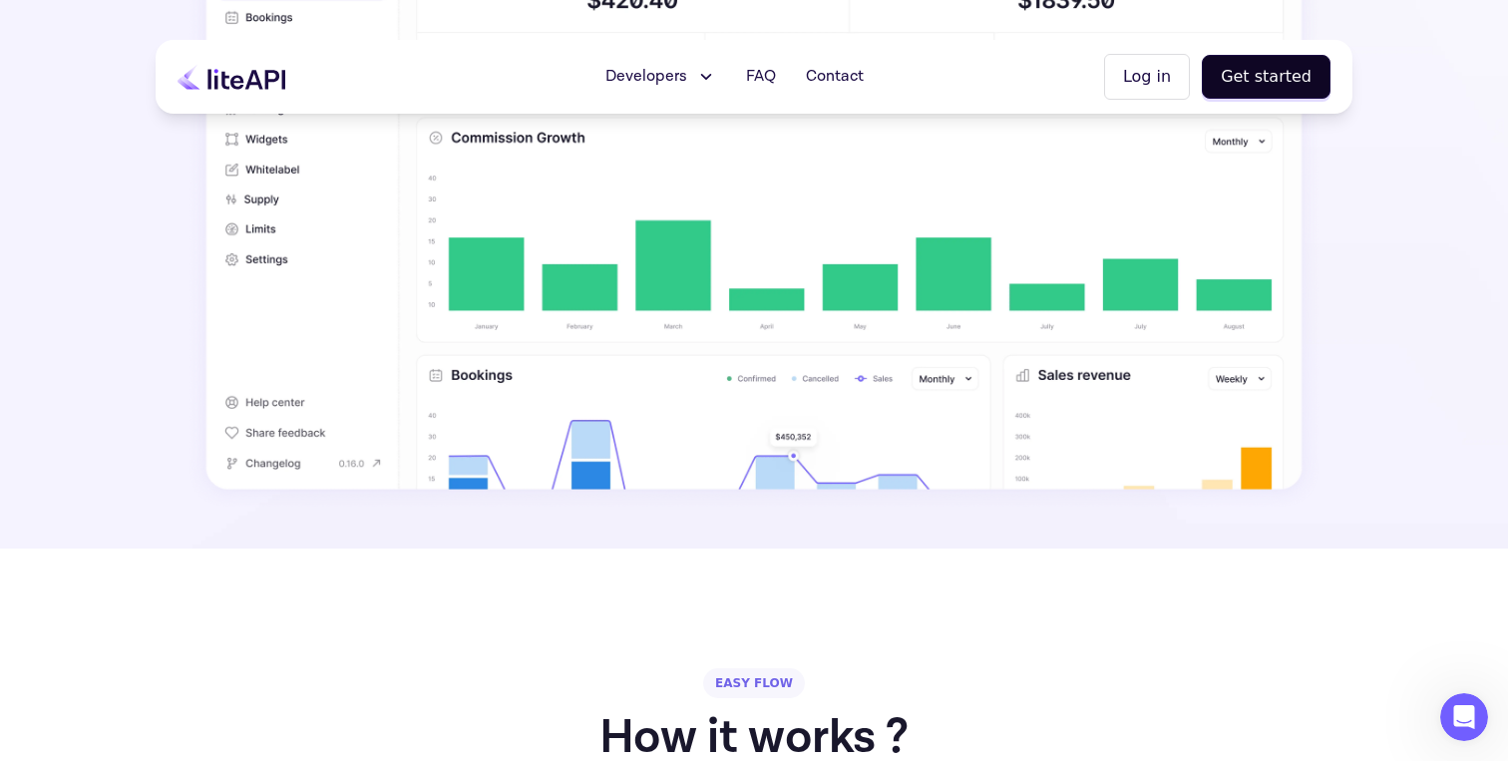
click at [1174, 81] on button "Log in" at bounding box center [1147, 77] width 86 height 46
